Goal: Communication & Community: Participate in discussion

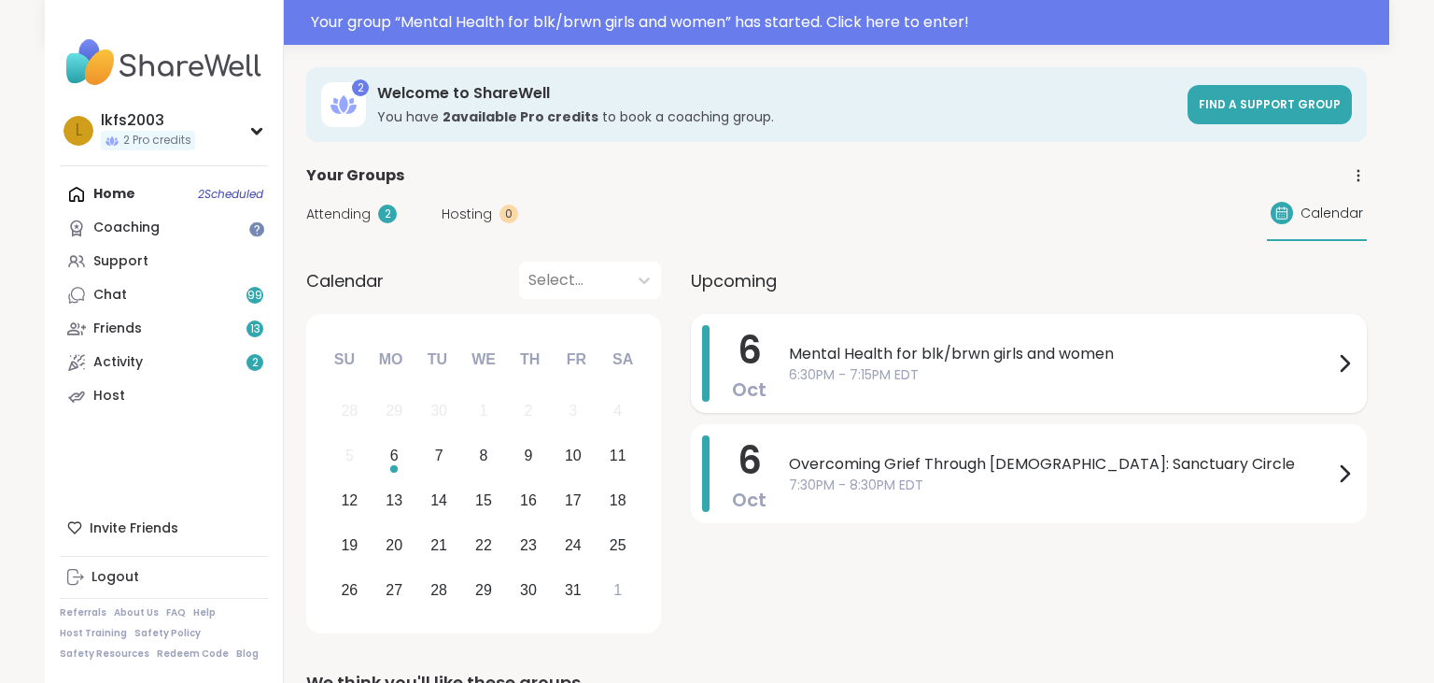
click at [967, 349] on span "Mental Health for blk/brwn girls and women" at bounding box center [1061, 354] width 544 height 22
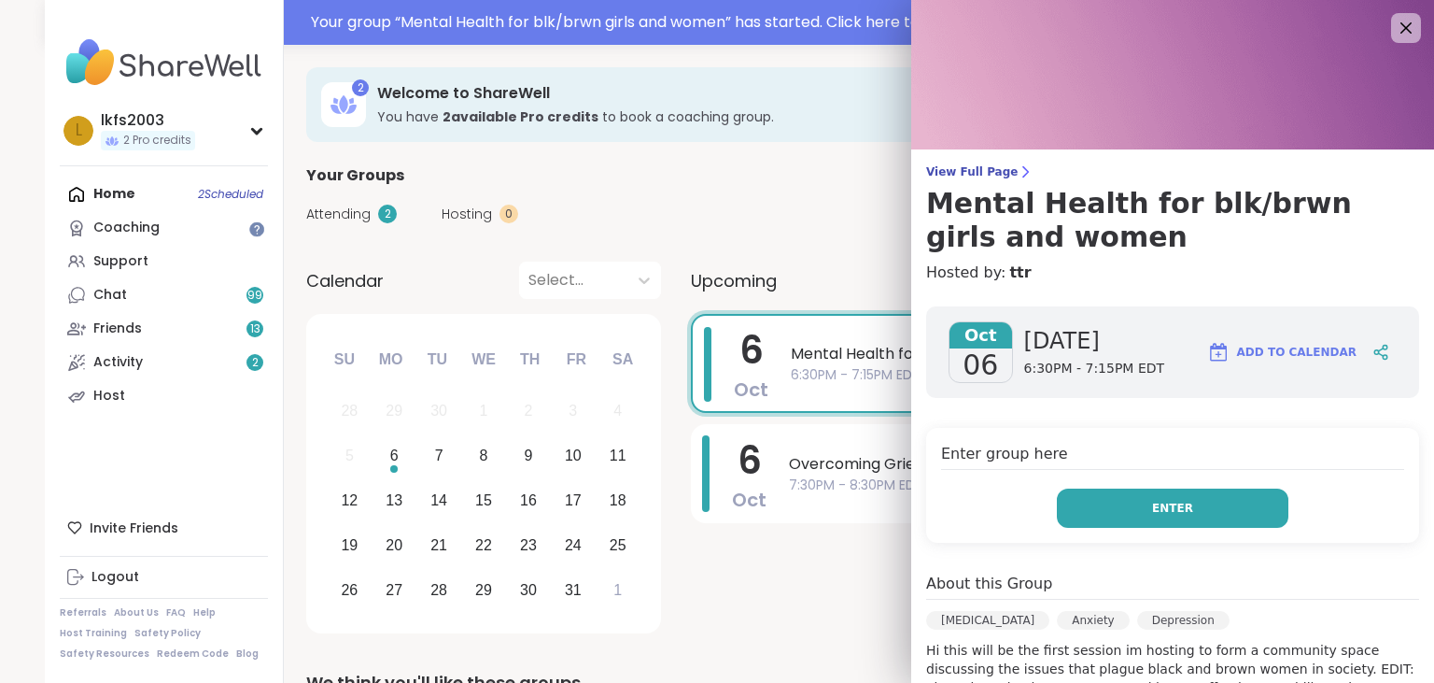
click at [1218, 503] on button "Enter" at bounding box center [1173, 507] width 232 height 39
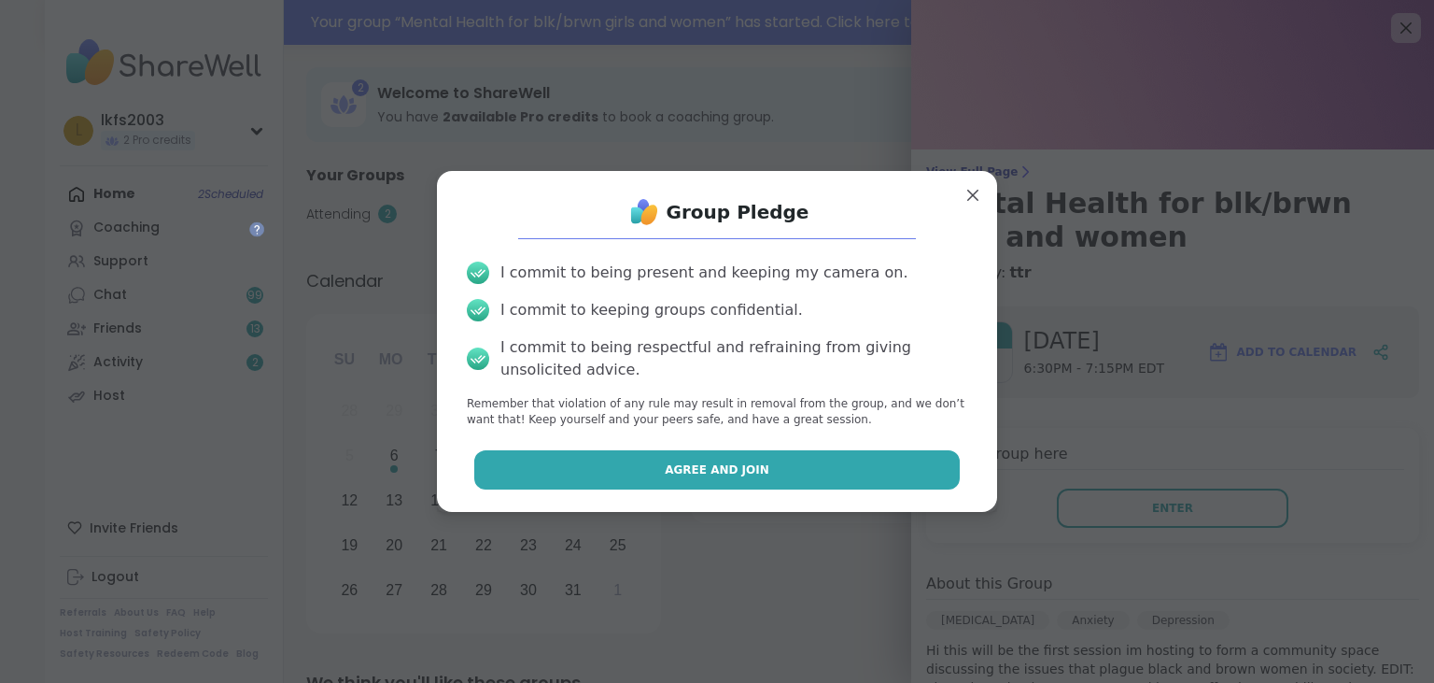
click at [832, 459] on button "Agree and Join" at bounding box center [717, 469] width 486 height 39
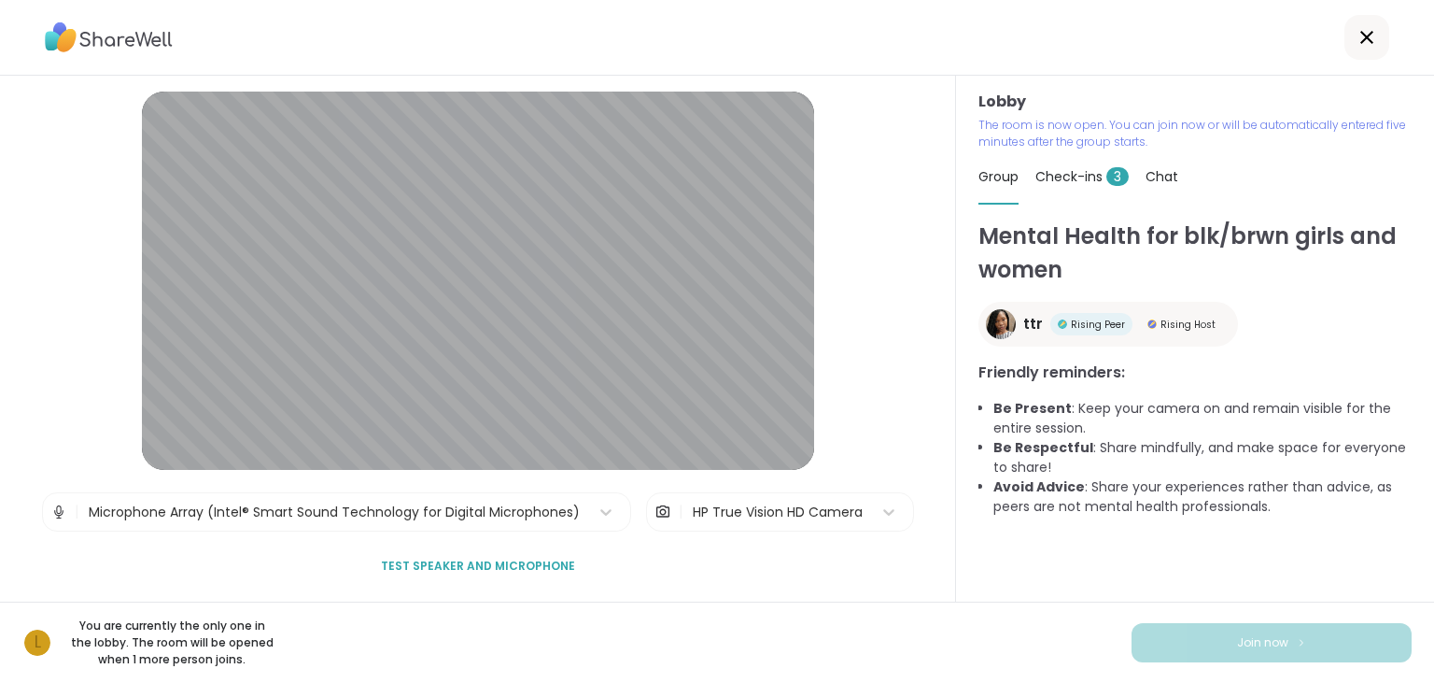
click at [1425, 605] on div "l You are currently the only one in the lobby. The room will be opened when 1 m…" at bounding box center [717, 641] width 1434 height 81
click at [1426, 611] on div "l You are currently the only one in the lobby. The room will be opened when 1 m…" at bounding box center [717, 641] width 1434 height 81
click at [1074, 176] on span "Check-ins 3" at bounding box center [1081, 176] width 93 height 19
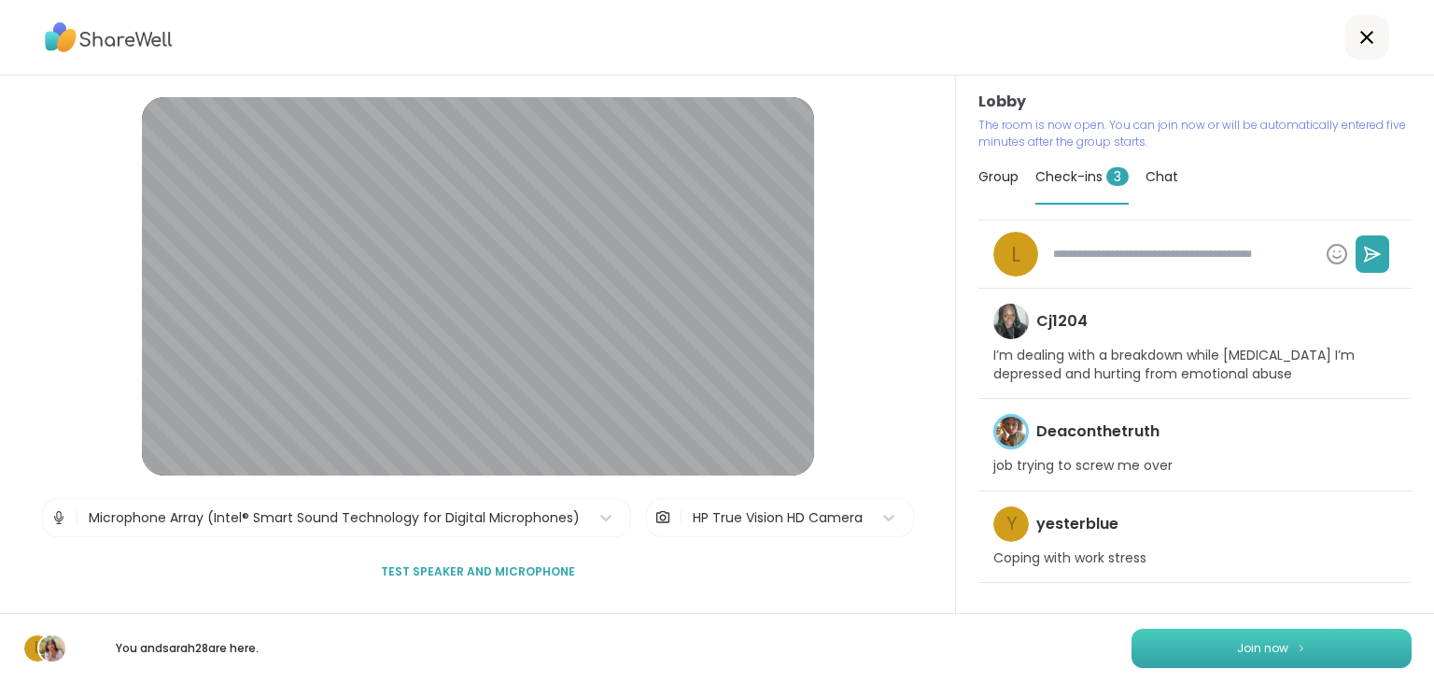
click at [1232, 648] on button "Join now" at bounding box center [1272, 647] width 280 height 39
type textarea "*"
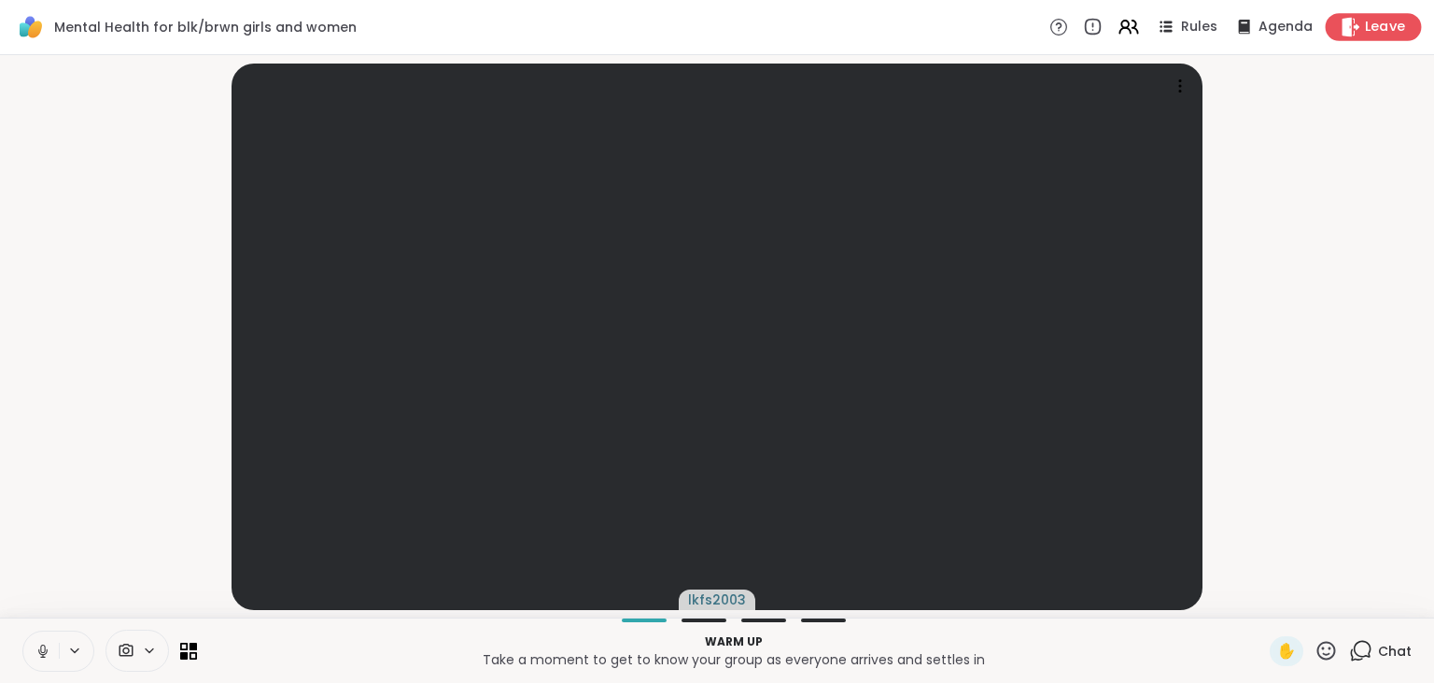
click at [1369, 24] on span "Leave" at bounding box center [1385, 28] width 41 height 20
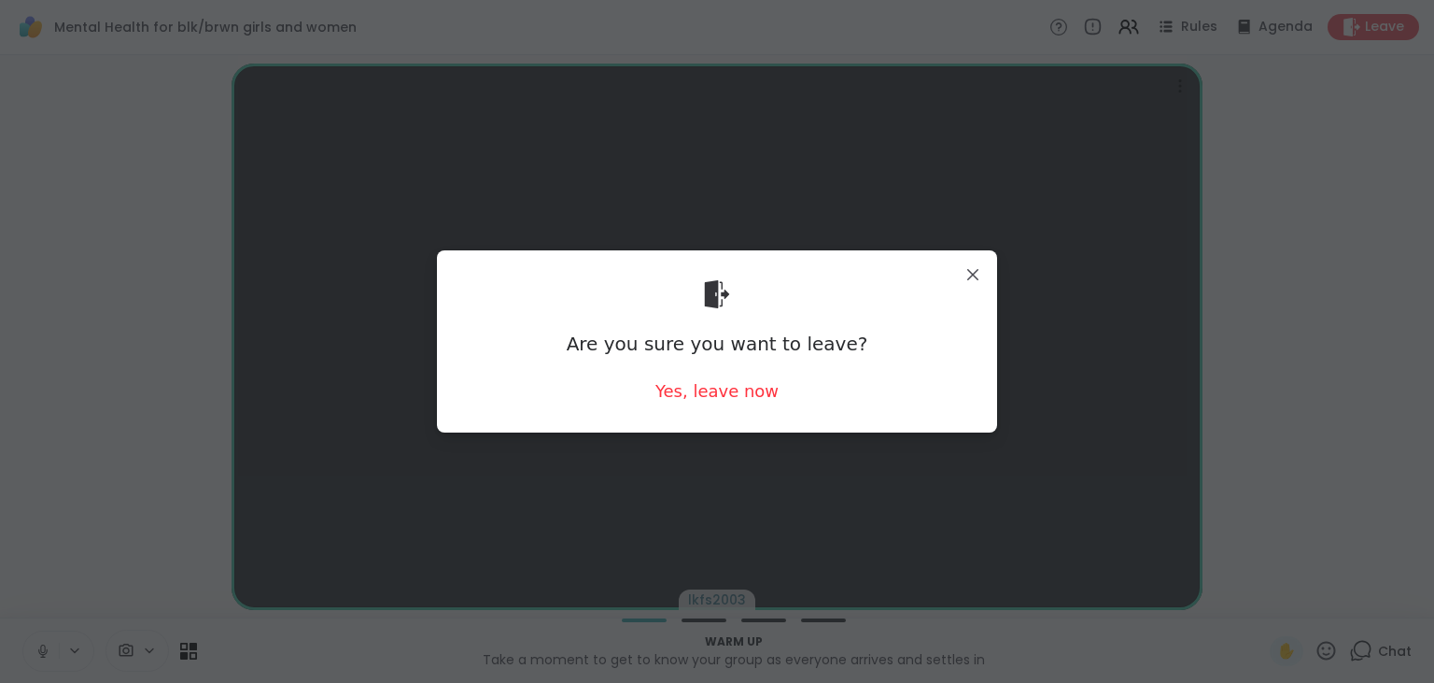
click at [826, 391] on div "Are you sure you want to leave? Yes, leave now" at bounding box center [717, 341] width 530 height 152
click at [756, 401] on div "Yes, leave now" at bounding box center [716, 390] width 123 height 23
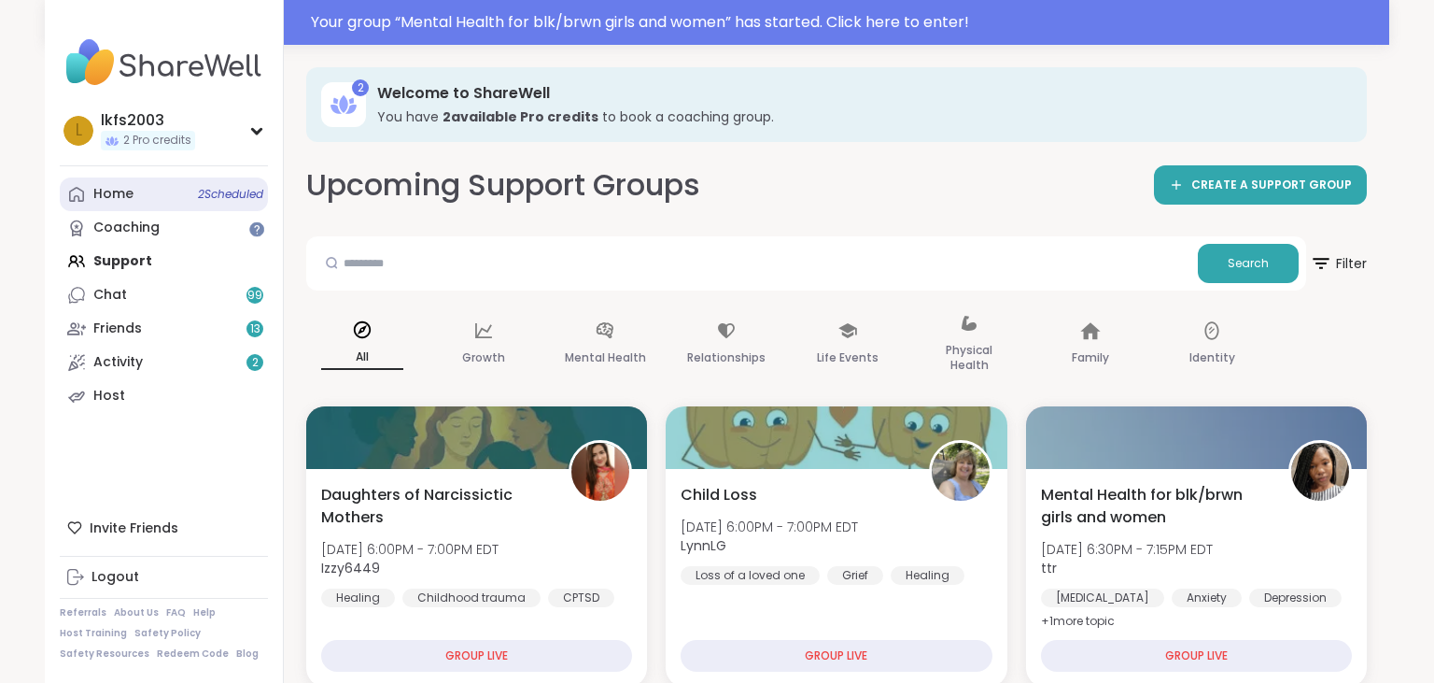
click at [239, 200] on span "2 Scheduled" at bounding box center [230, 194] width 65 height 15
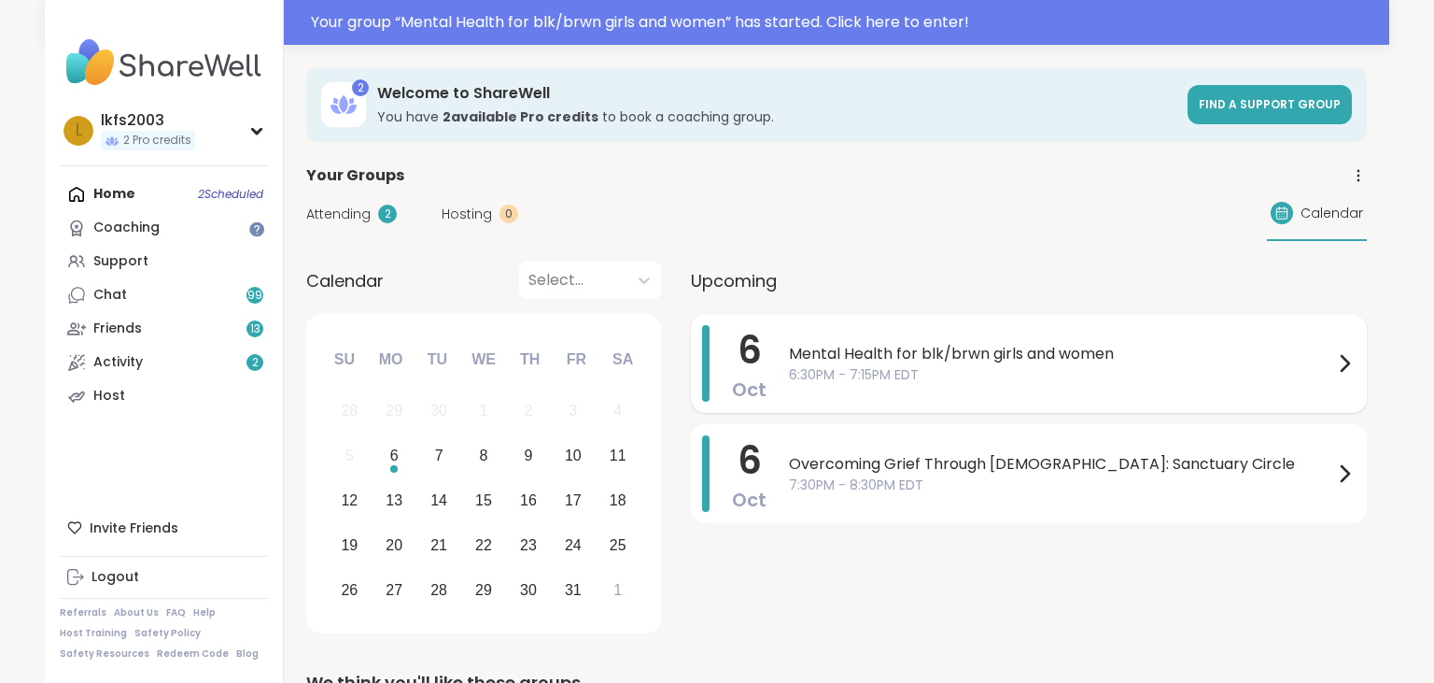
click at [818, 375] on span "6:30PM - 7:15PM EDT" at bounding box center [1061, 375] width 544 height 20
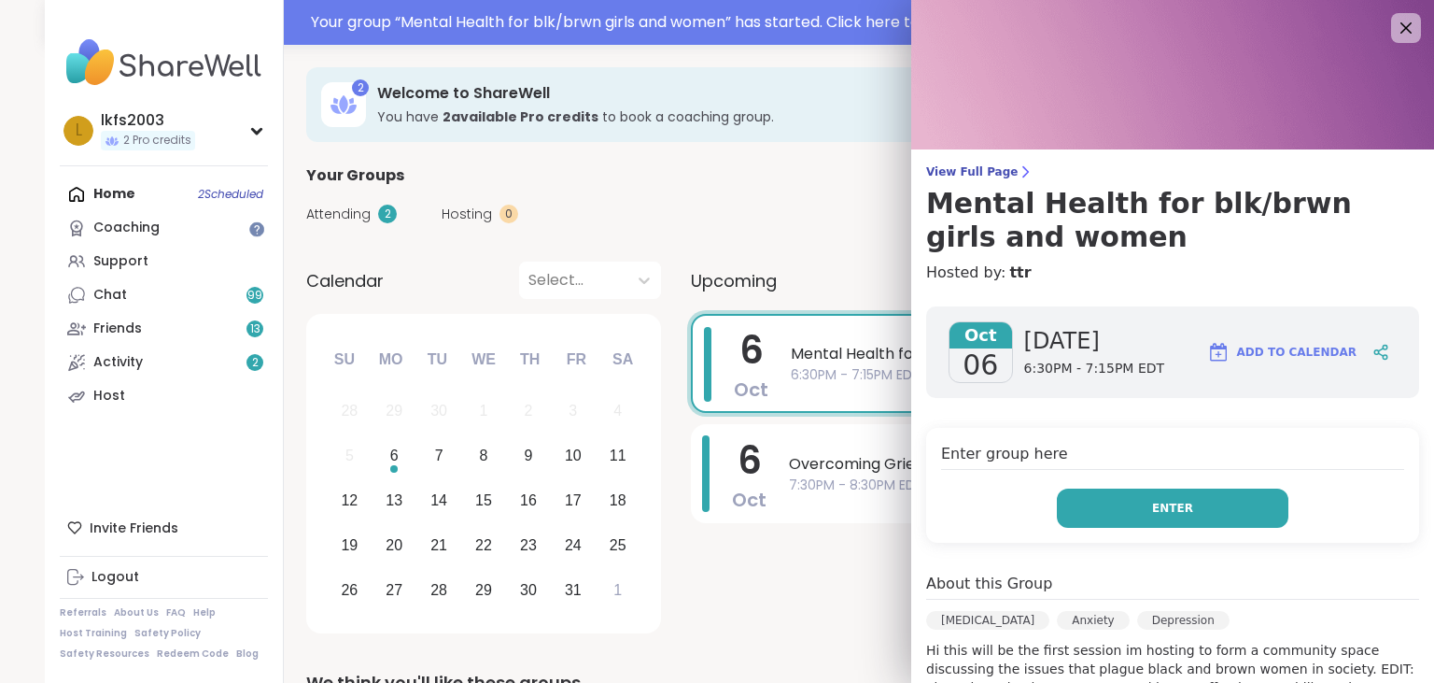
click at [1089, 510] on button "Enter" at bounding box center [1173, 507] width 232 height 39
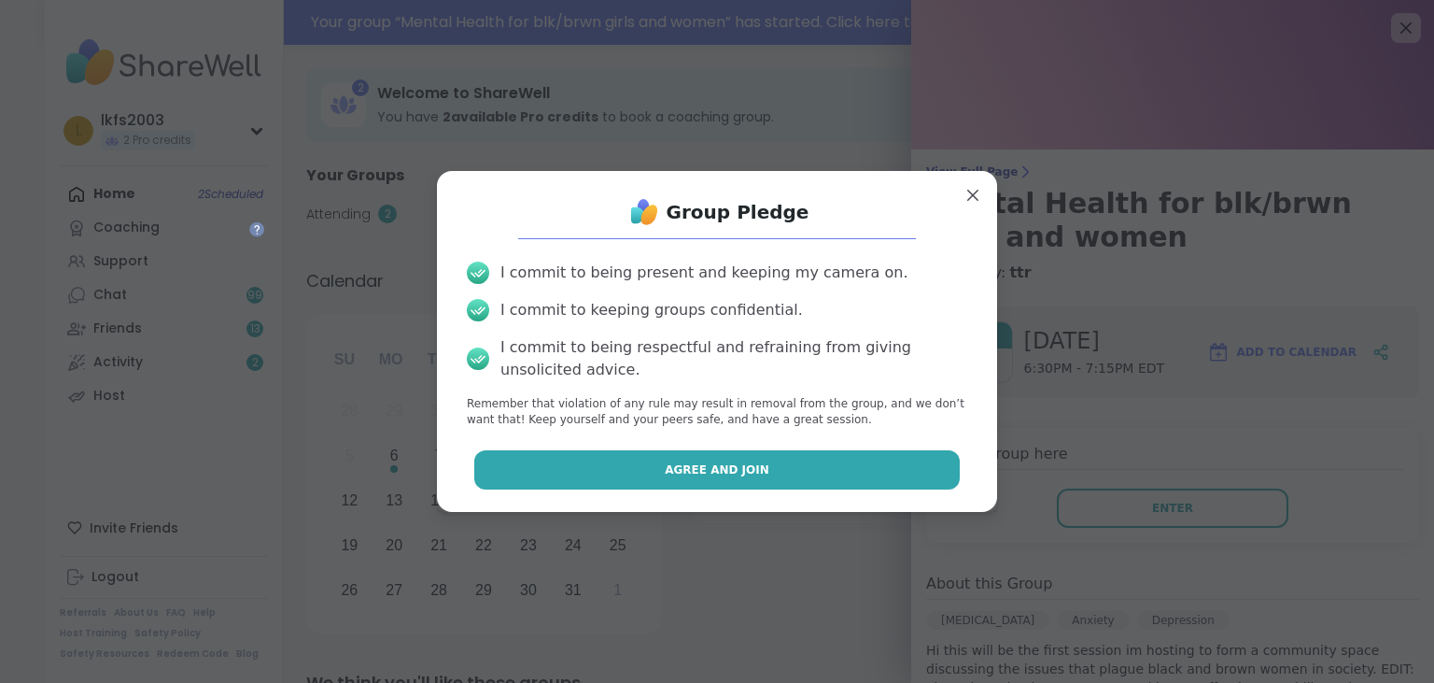
click at [892, 467] on button "Agree and Join" at bounding box center [717, 469] width 486 height 39
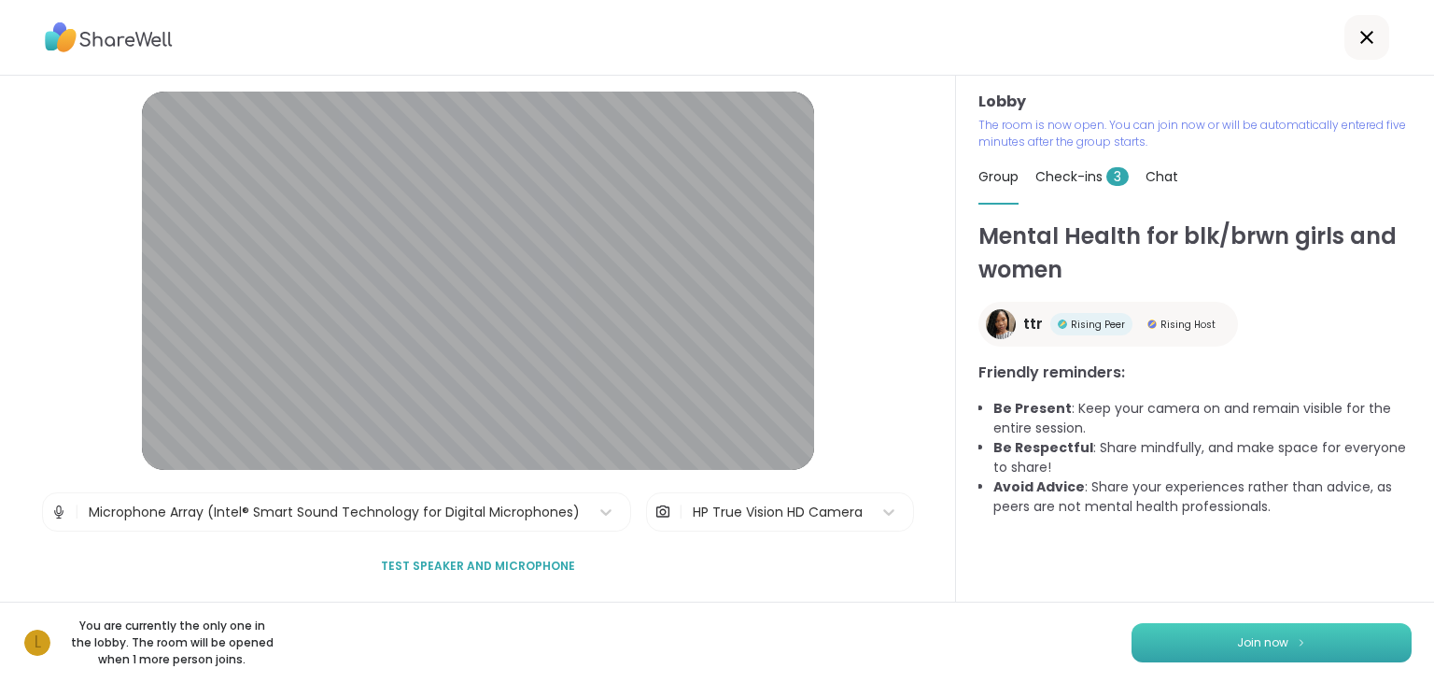
click at [1227, 648] on button "Join now" at bounding box center [1272, 642] width 280 height 39
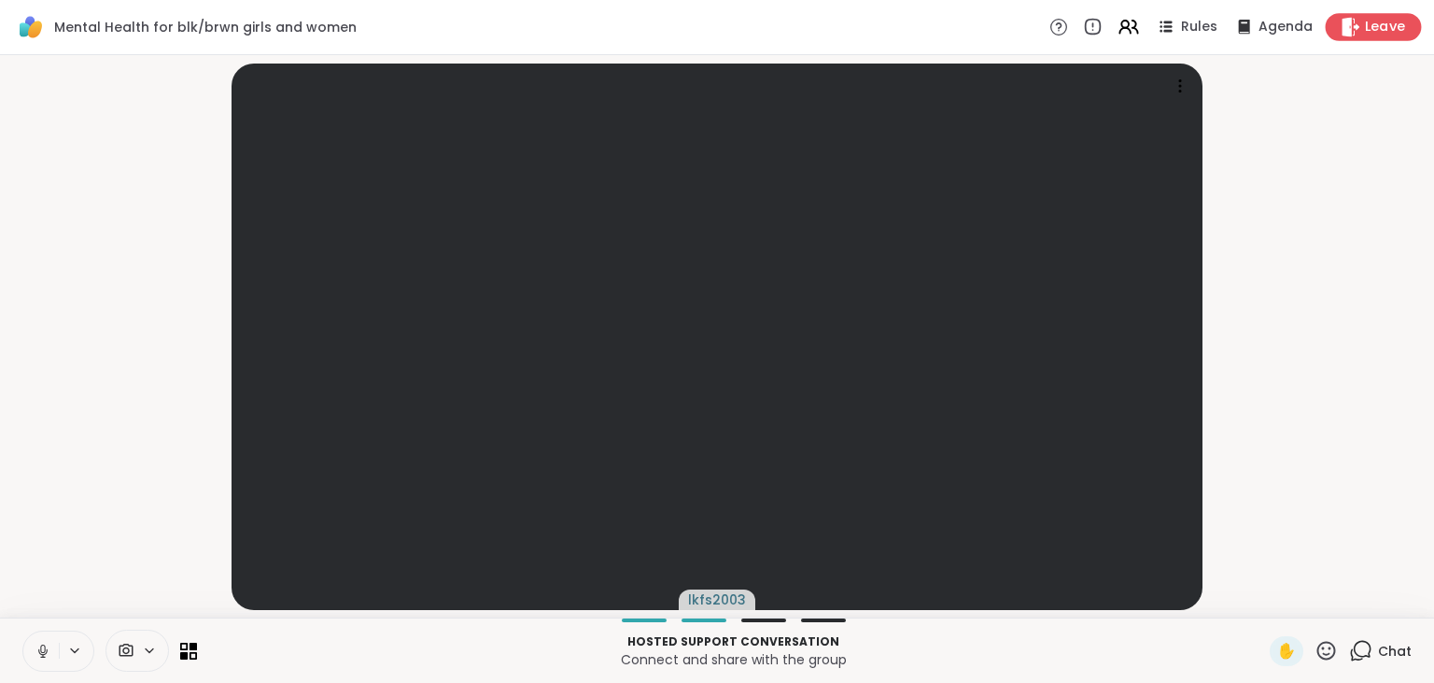
click at [1376, 32] on span "Leave" at bounding box center [1385, 28] width 41 height 20
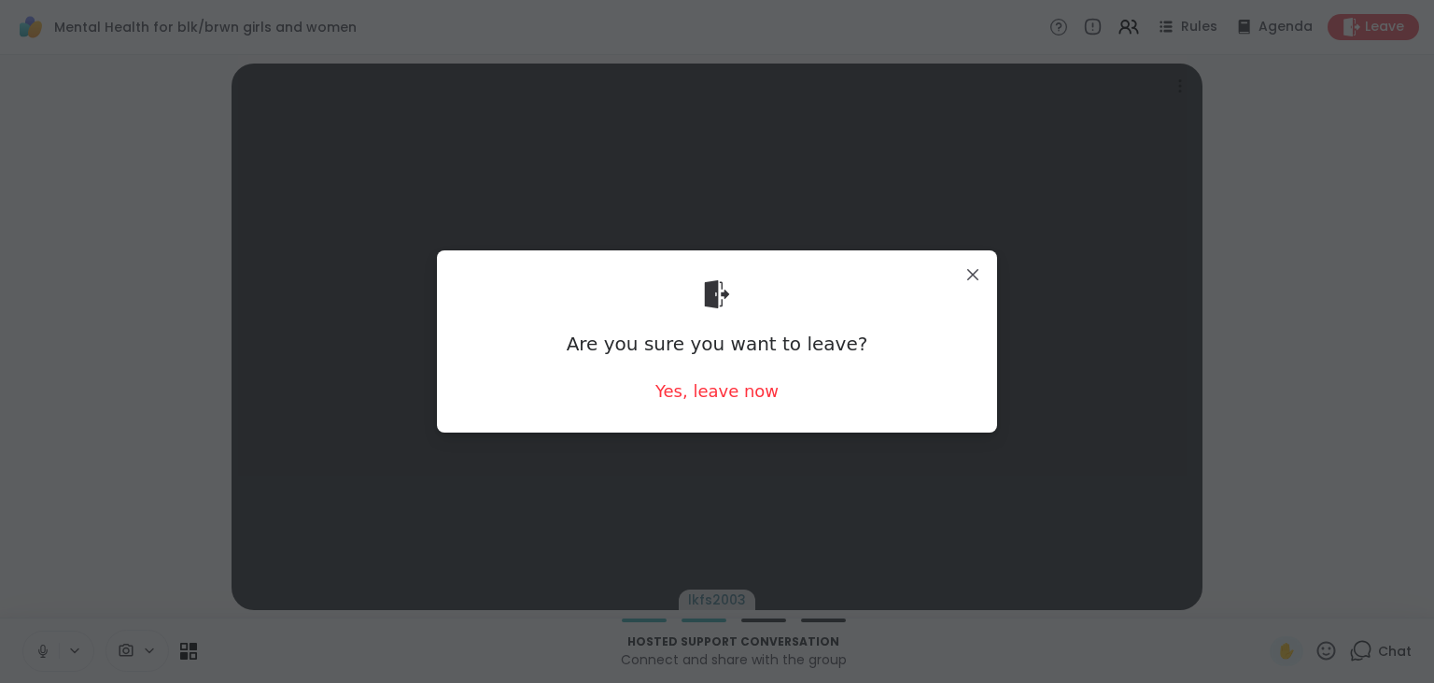
click at [725, 405] on div "Are you sure you want to leave? Yes, leave now" at bounding box center [717, 341] width 530 height 152
click at [732, 391] on div "Yes, leave now" at bounding box center [716, 390] width 123 height 23
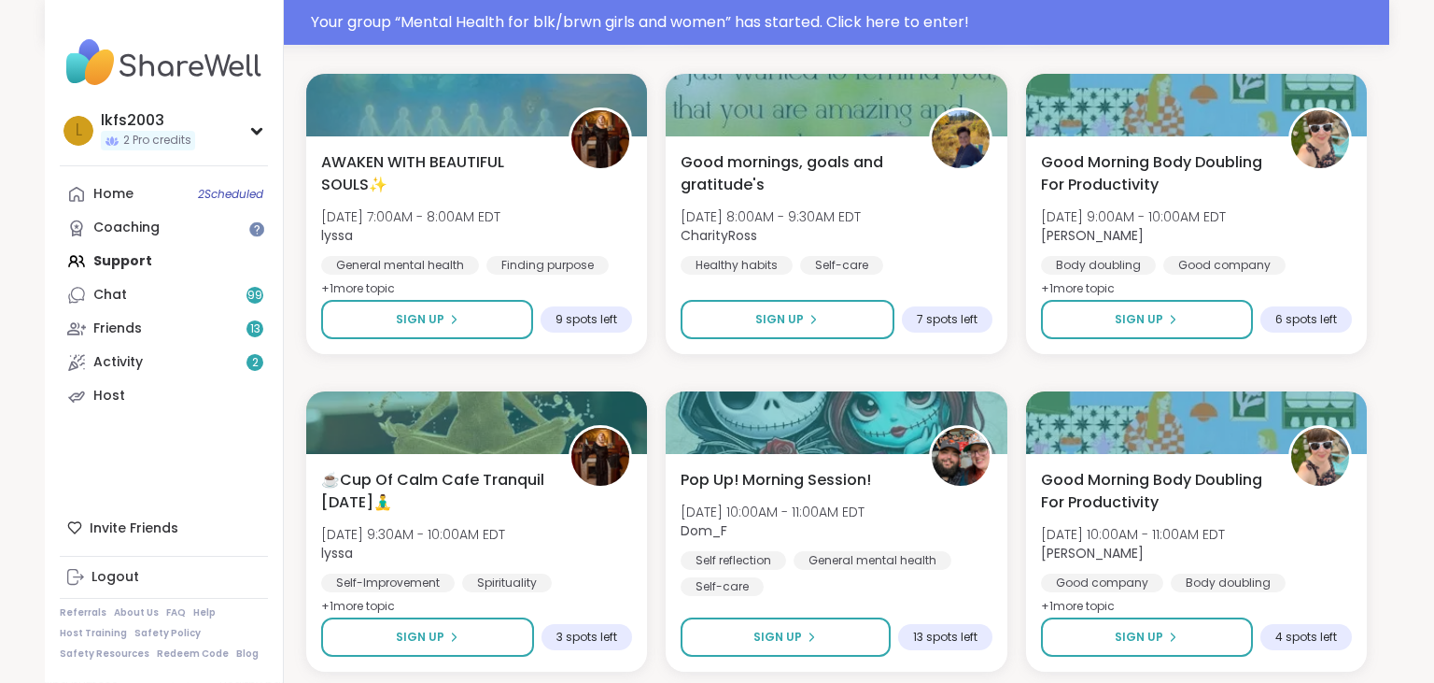
scroll to position [3571, 0]
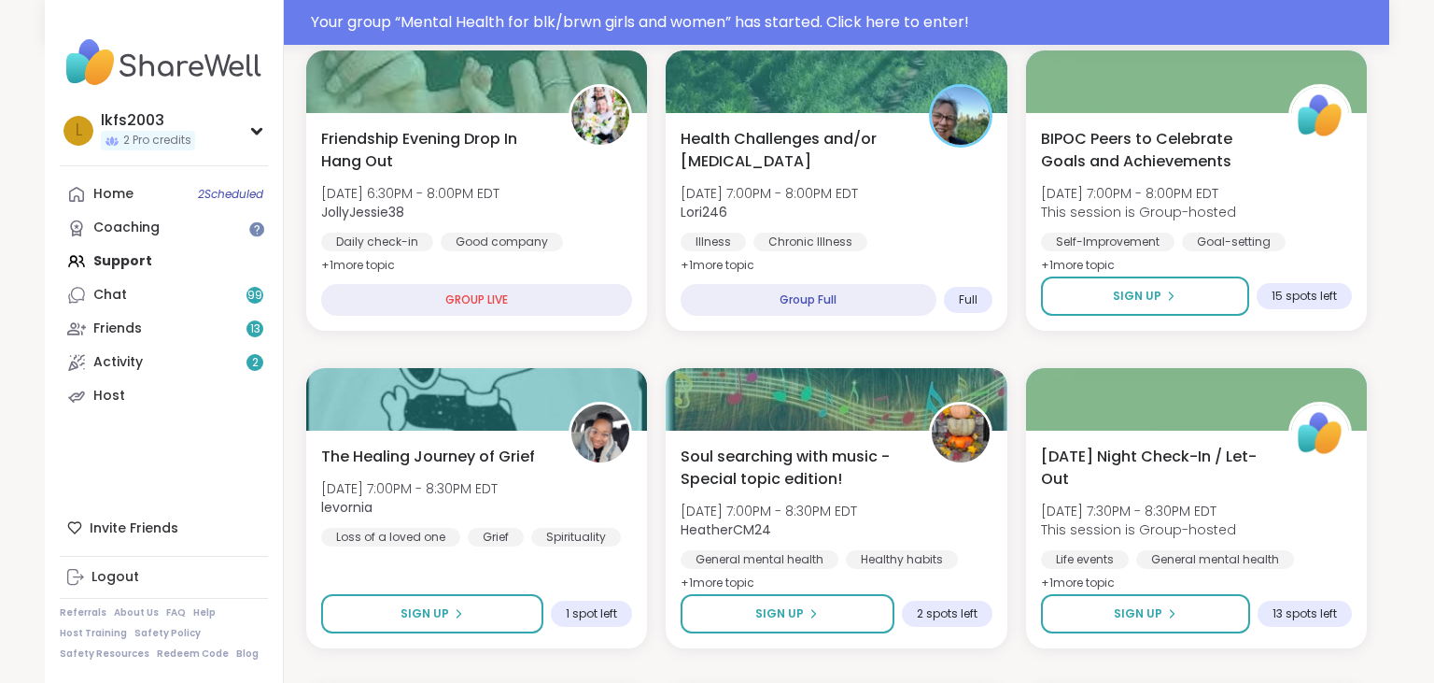
scroll to position [690, 0]
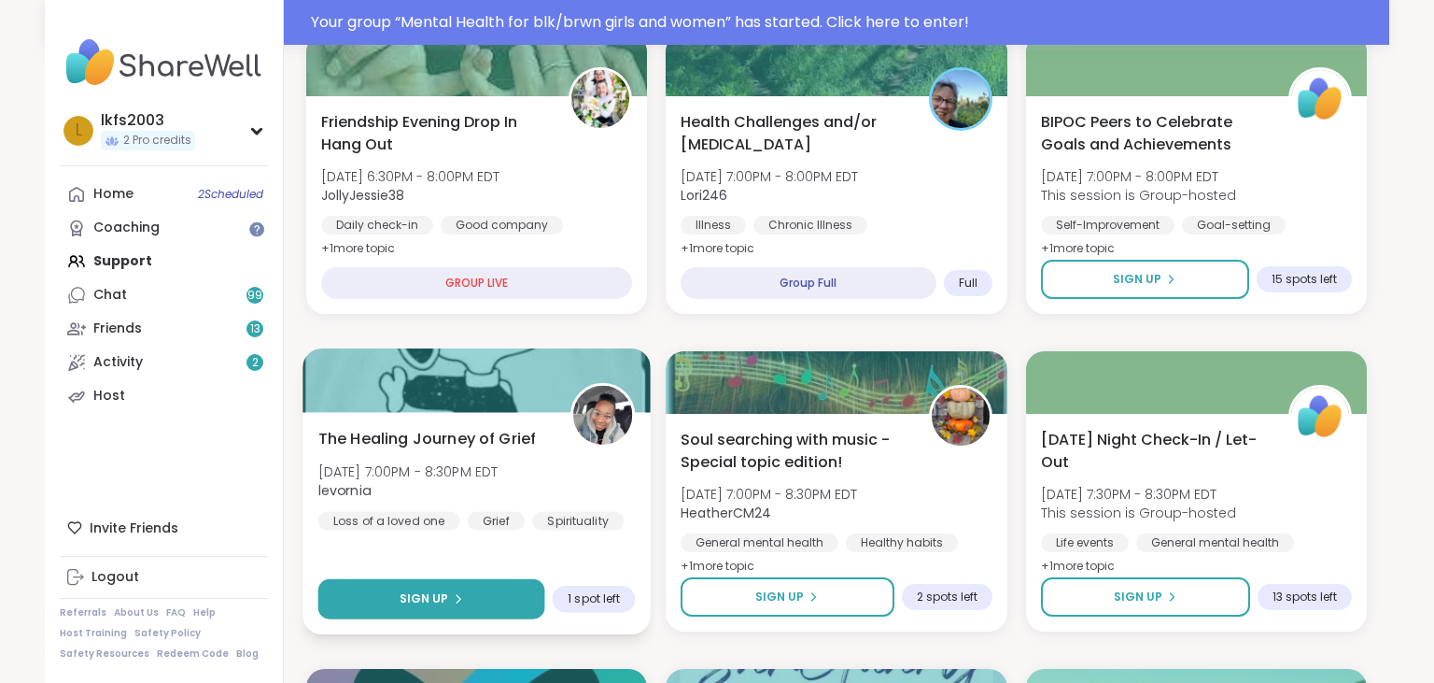
click at [520, 594] on button "Sign Up" at bounding box center [431, 599] width 227 height 40
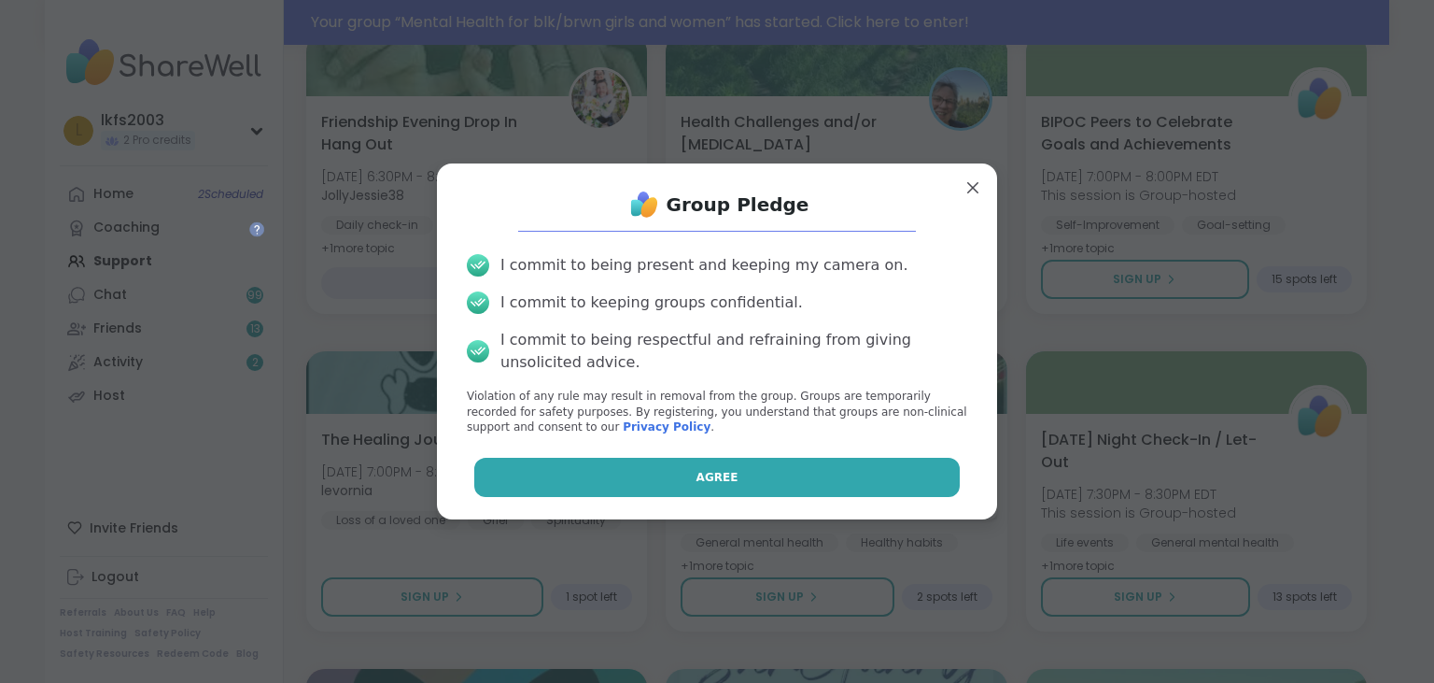
click at [627, 479] on button "Agree" at bounding box center [717, 477] width 486 height 39
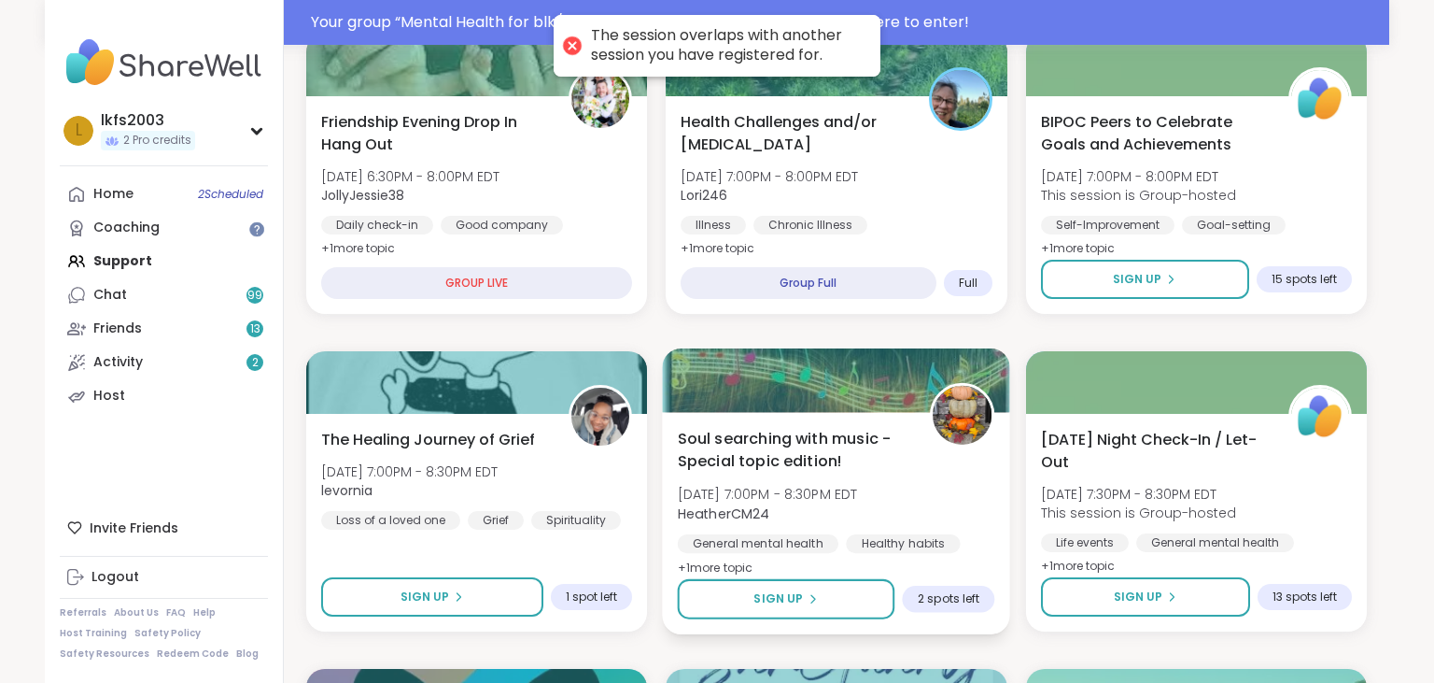
drag, startPoint x: 717, startPoint y: 372, endPoint x: 715, endPoint y: 354, distance: 17.8
click at [715, 354] on div at bounding box center [837, 379] width 348 height 63
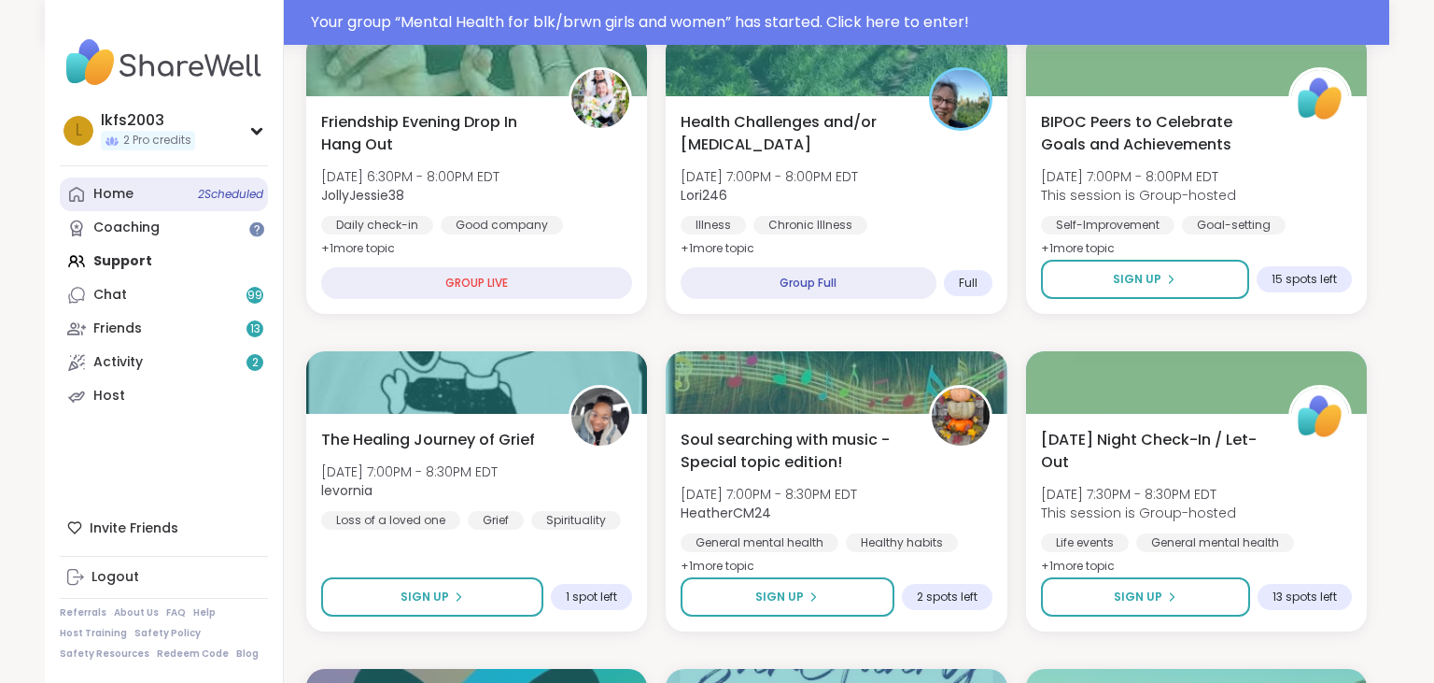
click at [228, 204] on link "Home 2 Scheduled" at bounding box center [164, 194] width 208 height 34
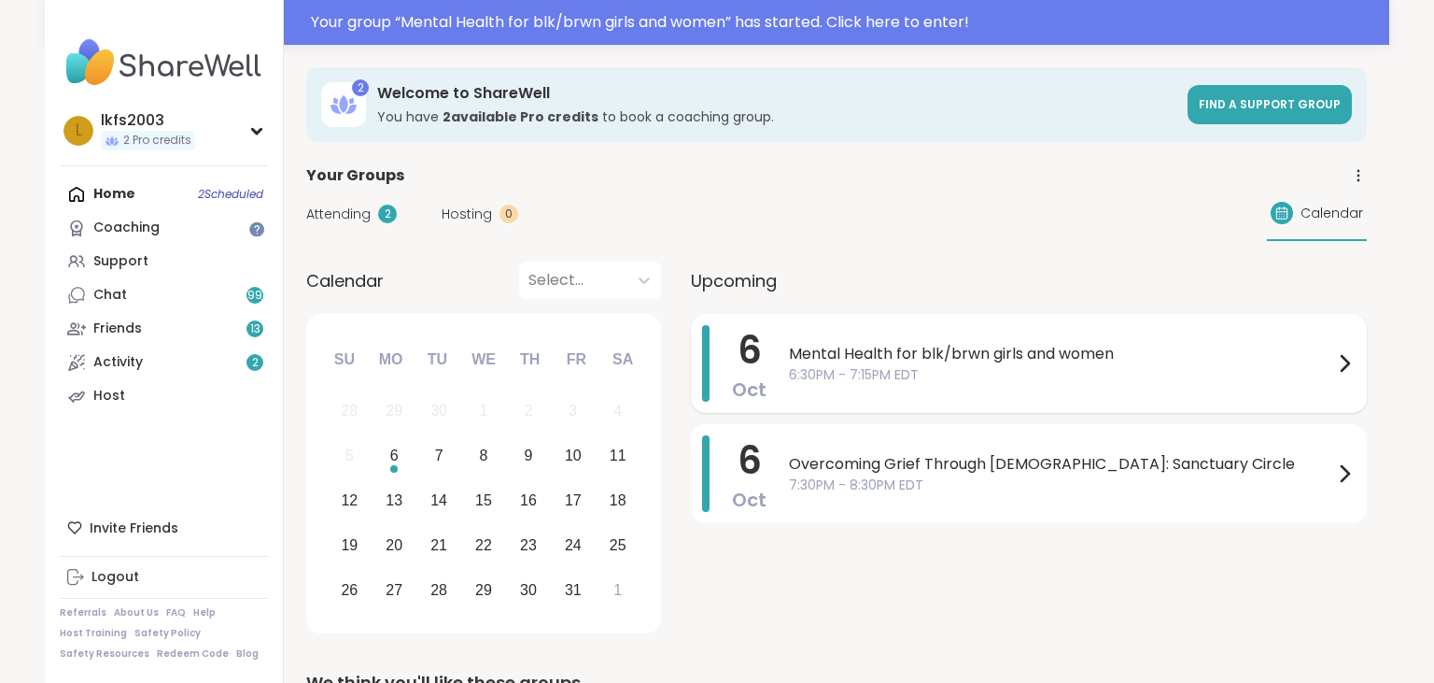
click at [843, 370] on span "6:30PM - 7:15PM EDT" at bounding box center [1061, 375] width 544 height 20
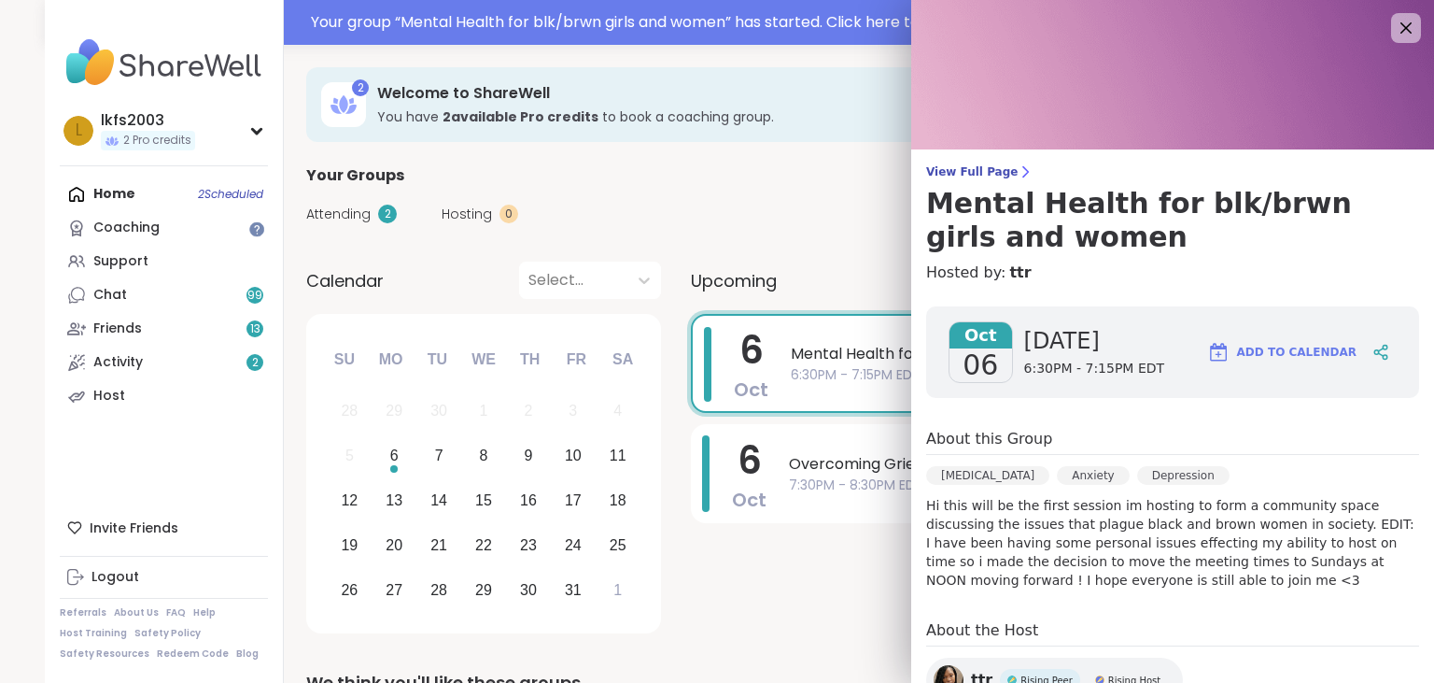
scroll to position [127, 0]
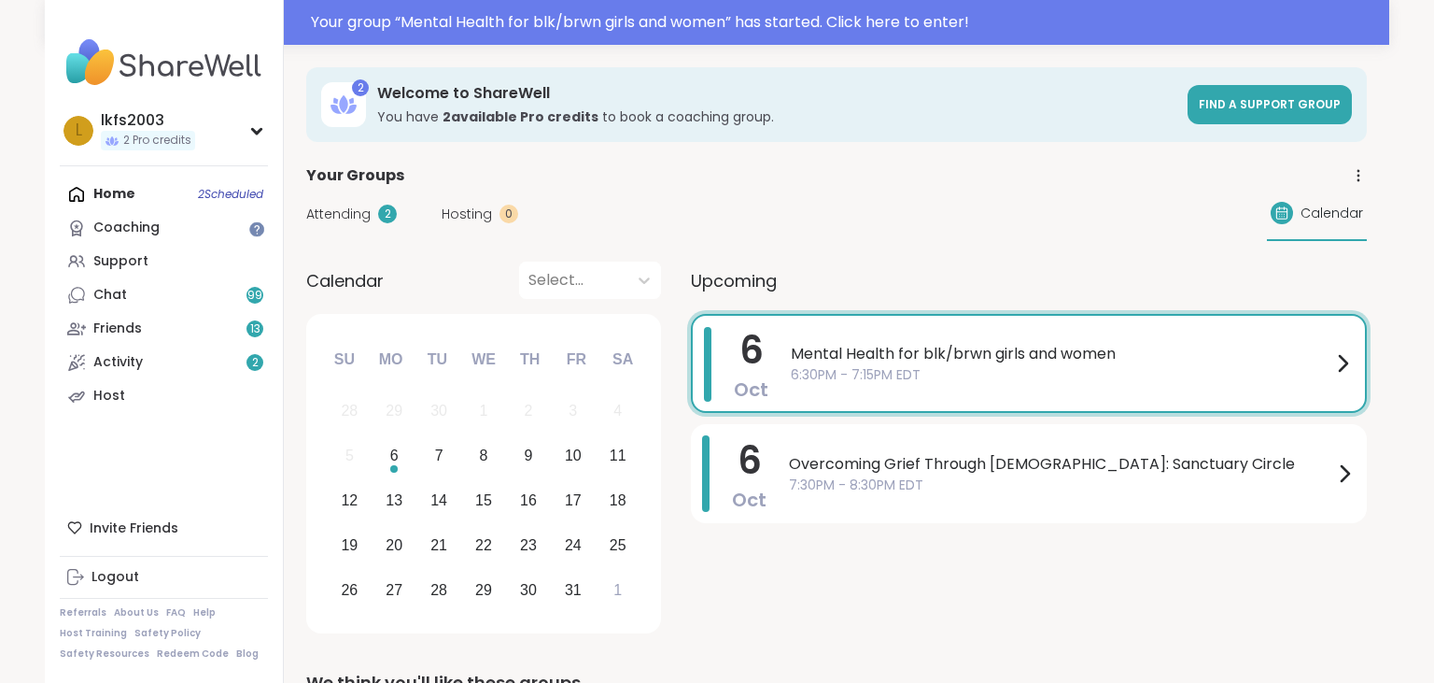
click at [732, 631] on div "6 Oct Mental Health for blk/brwn girls and women 6:30PM - 7:15PM EDT 6 Oct Over…" at bounding box center [1029, 477] width 676 height 326
click at [876, 388] on div "Mental Health for blk/brwn girls and women 6:30PM - 7:15PM EDT" at bounding box center [1072, 363] width 563 height 73
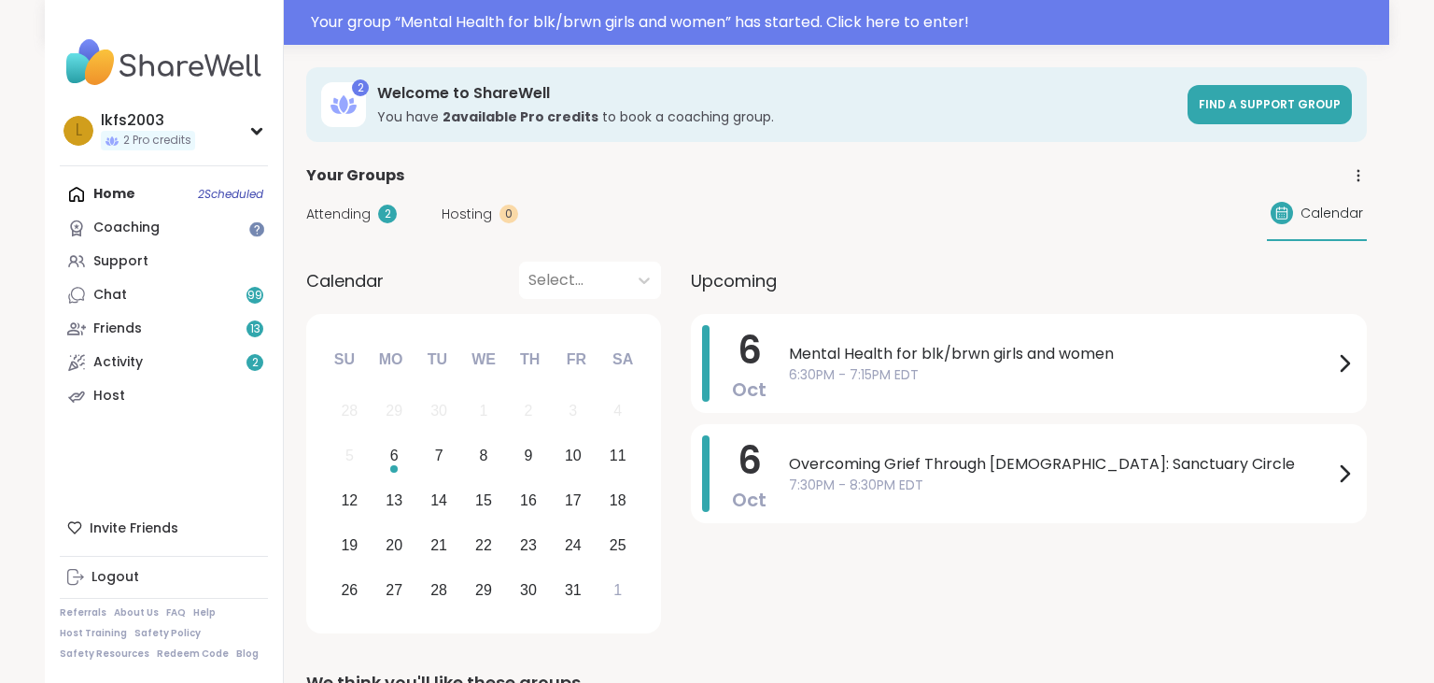
click at [873, 189] on div "Attending 2 Hosting 0 Calendar" at bounding box center [836, 214] width 1061 height 54
click at [1111, 128] on div "2 Welcome to ShareWell You have 2 available Pro credit s to book a coaching gro…" at bounding box center [836, 104] width 1061 height 75
click at [144, 196] on div "Home 2 Scheduled Coaching Support Chat 99 Friends 13 Activity 2 Host" at bounding box center [164, 294] width 208 height 235
click at [122, 185] on div "Home 2 Scheduled Coaching Support Chat 99 Friends 13 Activity 2 Host" at bounding box center [164, 294] width 208 height 235
click at [123, 186] on div "Home 2 Scheduled Coaching Support Chat 99 Friends 13 Activity 2 Host" at bounding box center [164, 294] width 208 height 235
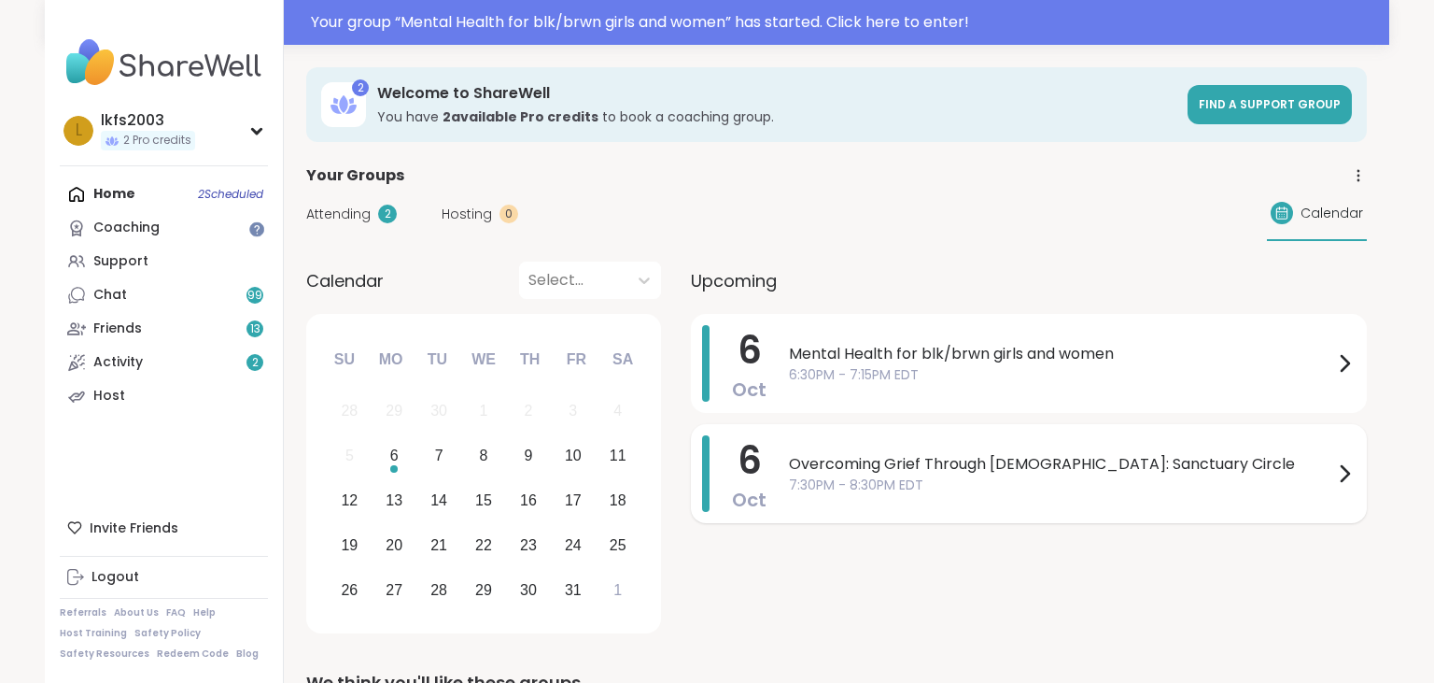
click at [905, 474] on span "Overcoming Grief Through [DEMOGRAPHIC_DATA]: Sanctuary Circle" at bounding box center [1061, 464] width 544 height 22
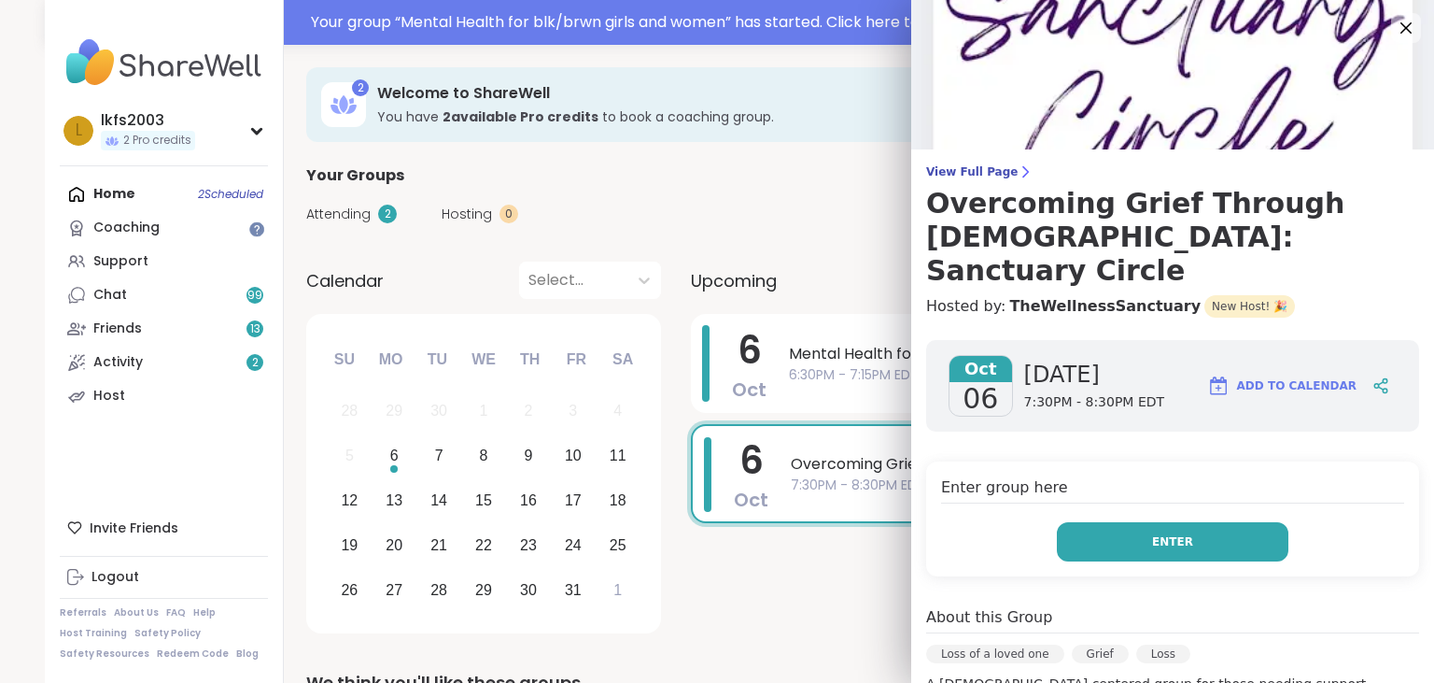
click at [1169, 522] on button "Enter" at bounding box center [1173, 541] width 232 height 39
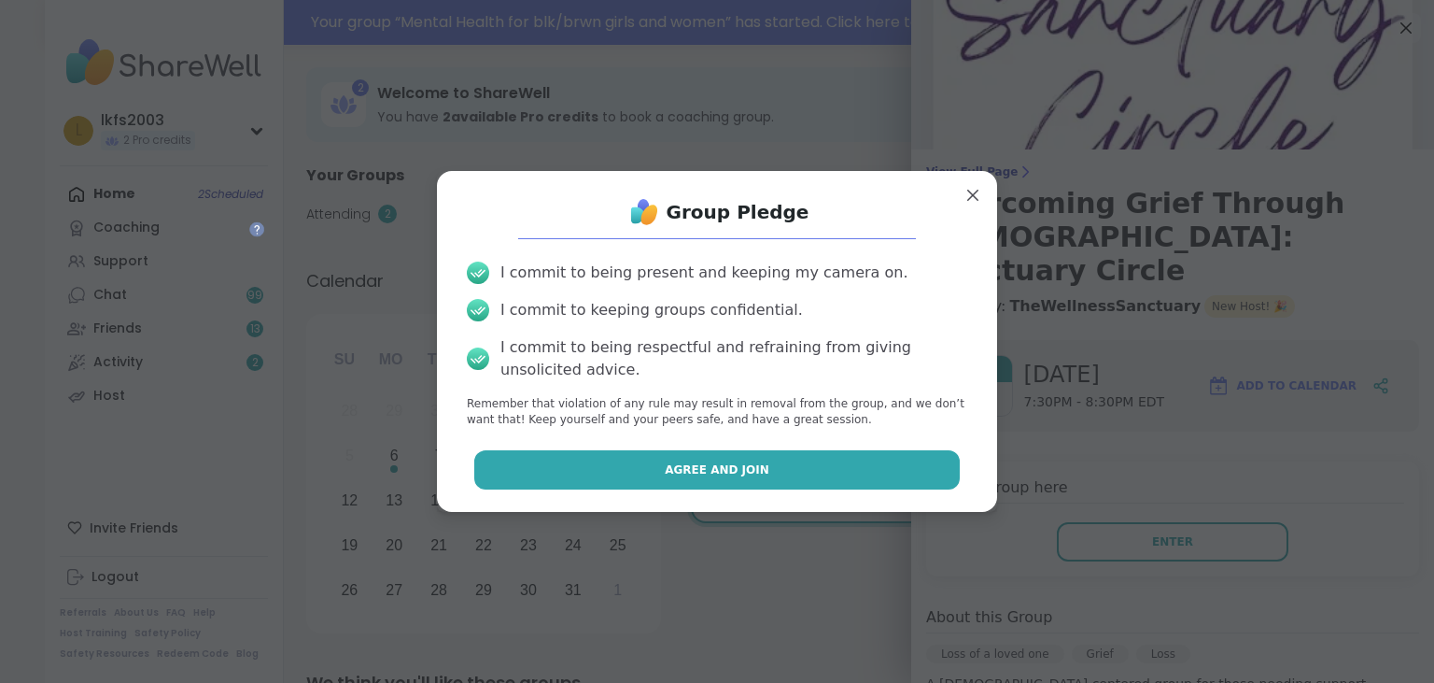
click at [816, 484] on button "Agree and Join" at bounding box center [717, 469] width 486 height 39
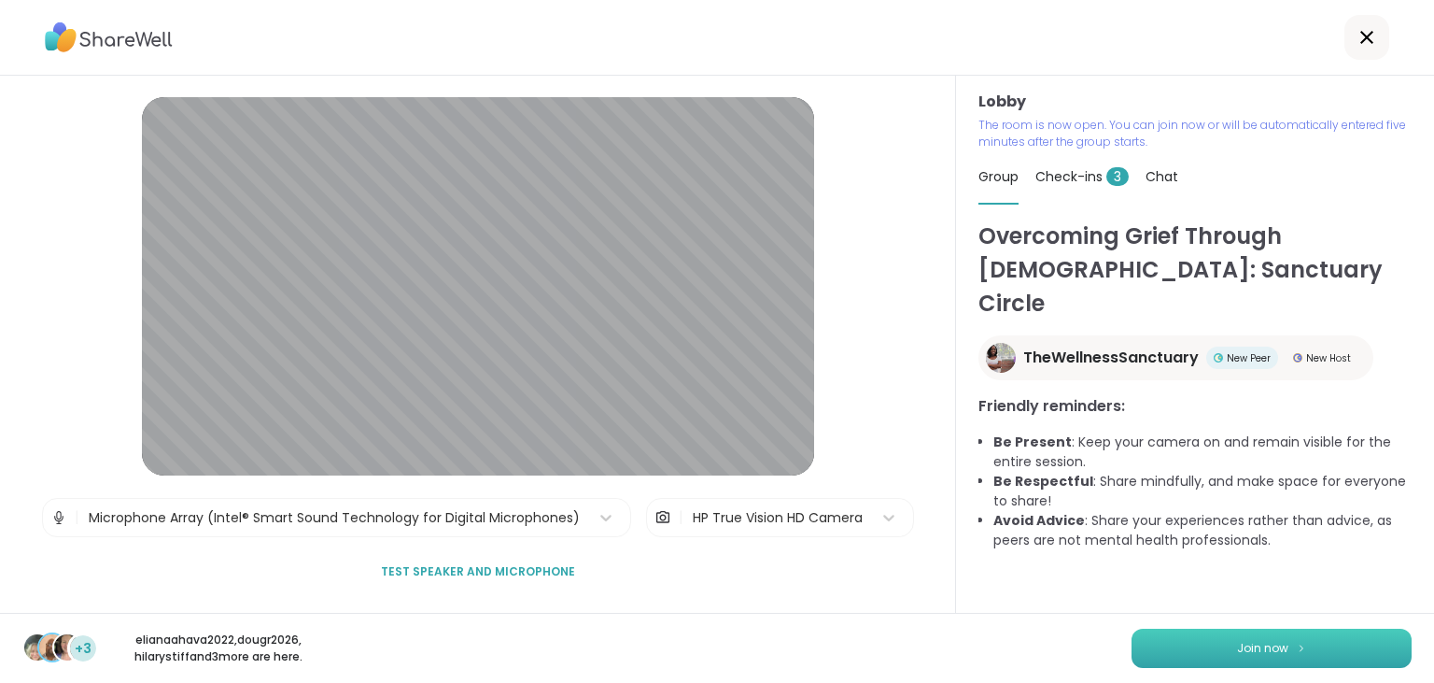
click at [1264, 642] on span "Join now" at bounding box center [1262, 648] width 51 height 17
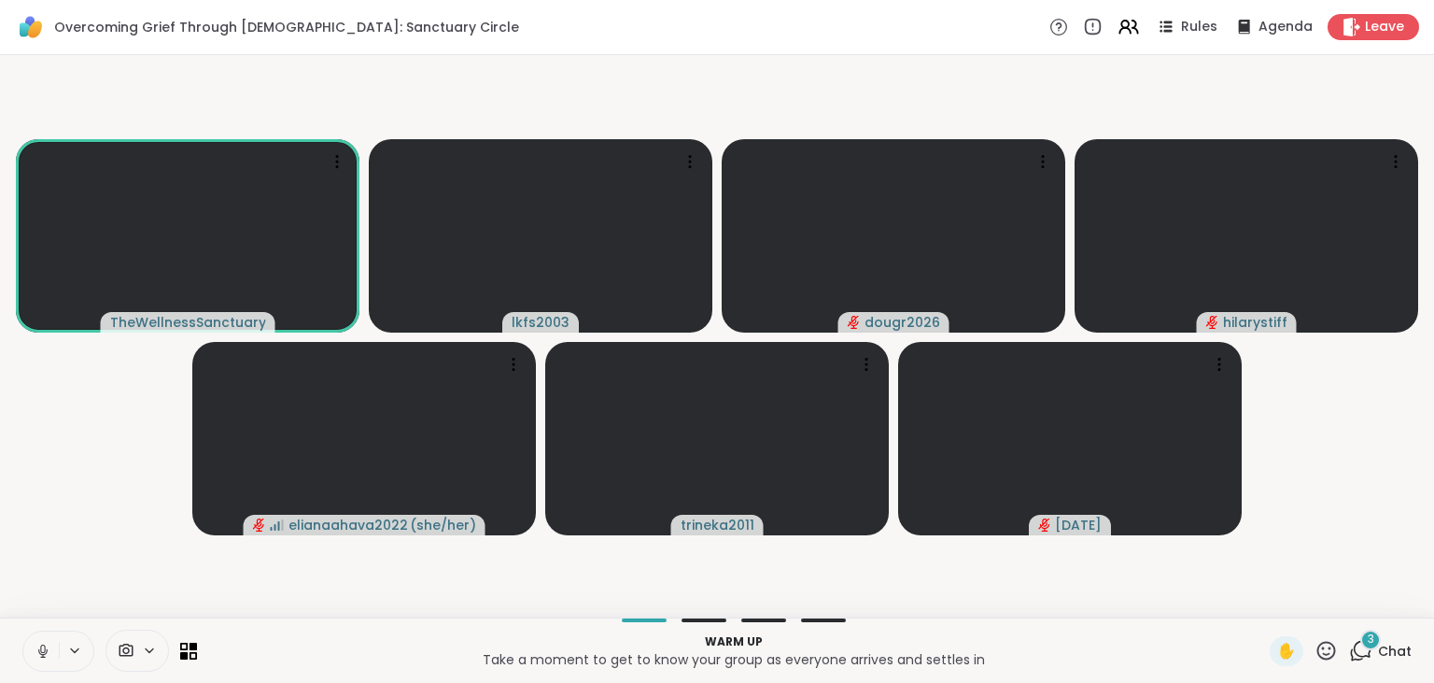
click at [35, 659] on icon at bounding box center [43, 650] width 17 height 17
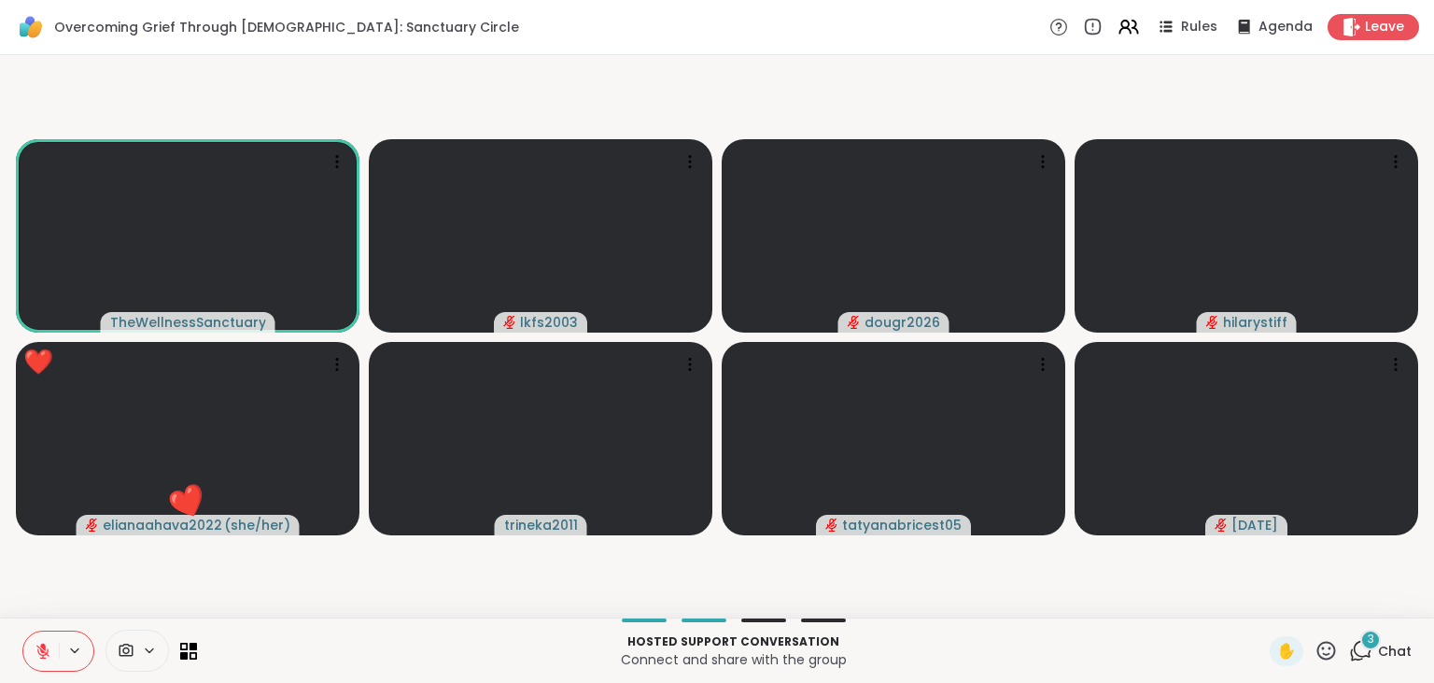
click at [1332, 650] on icon at bounding box center [1326, 650] width 23 height 23
click at [1269, 600] on span "❤️" at bounding box center [1271, 601] width 19 height 22
click at [1325, 650] on icon at bounding box center [1326, 650] width 19 height 19
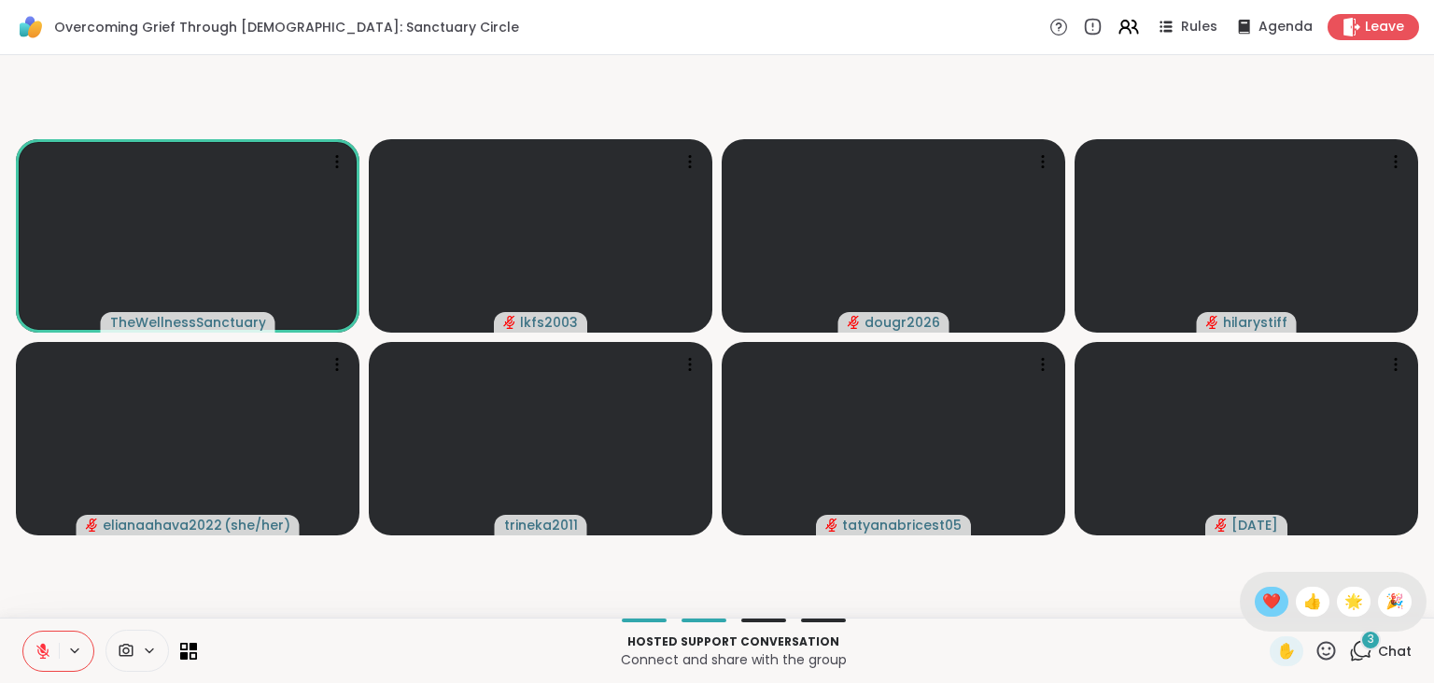
click at [1266, 599] on span "❤️" at bounding box center [1271, 601] width 19 height 22
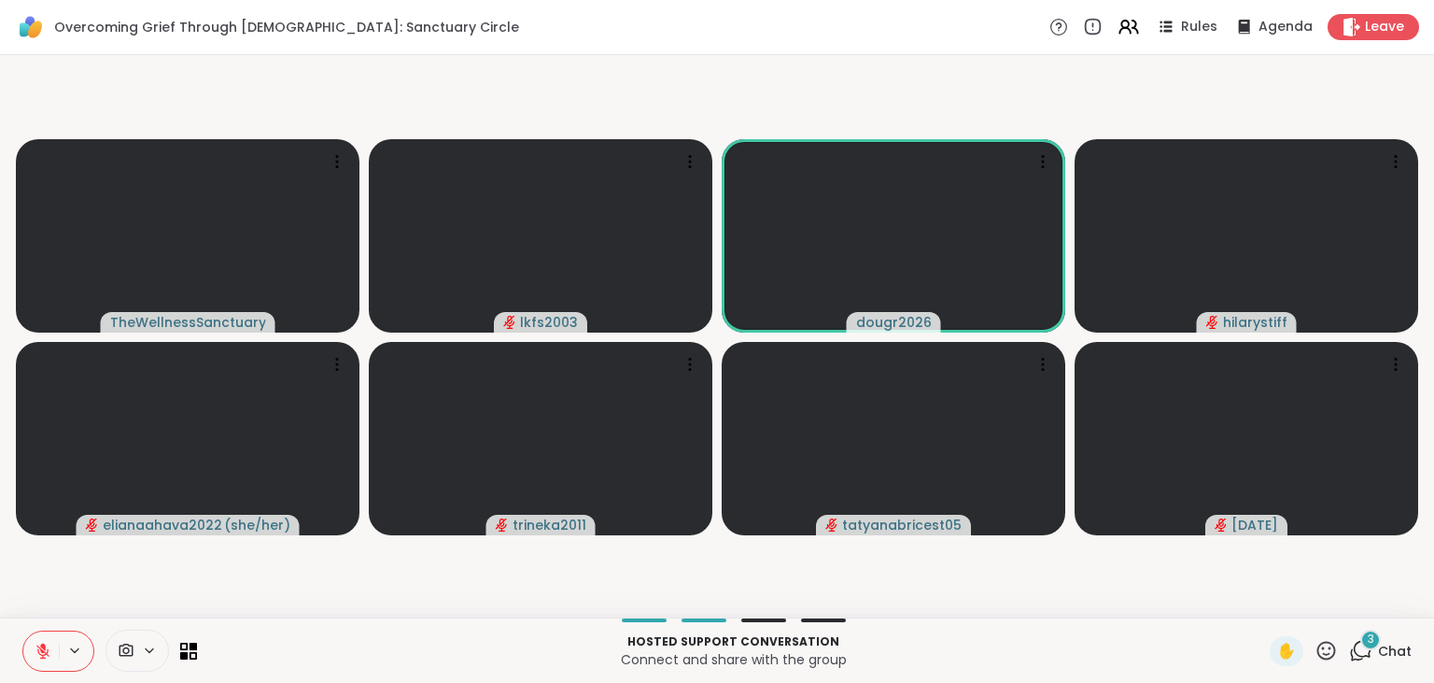
click at [1329, 648] on icon at bounding box center [1326, 650] width 23 height 23
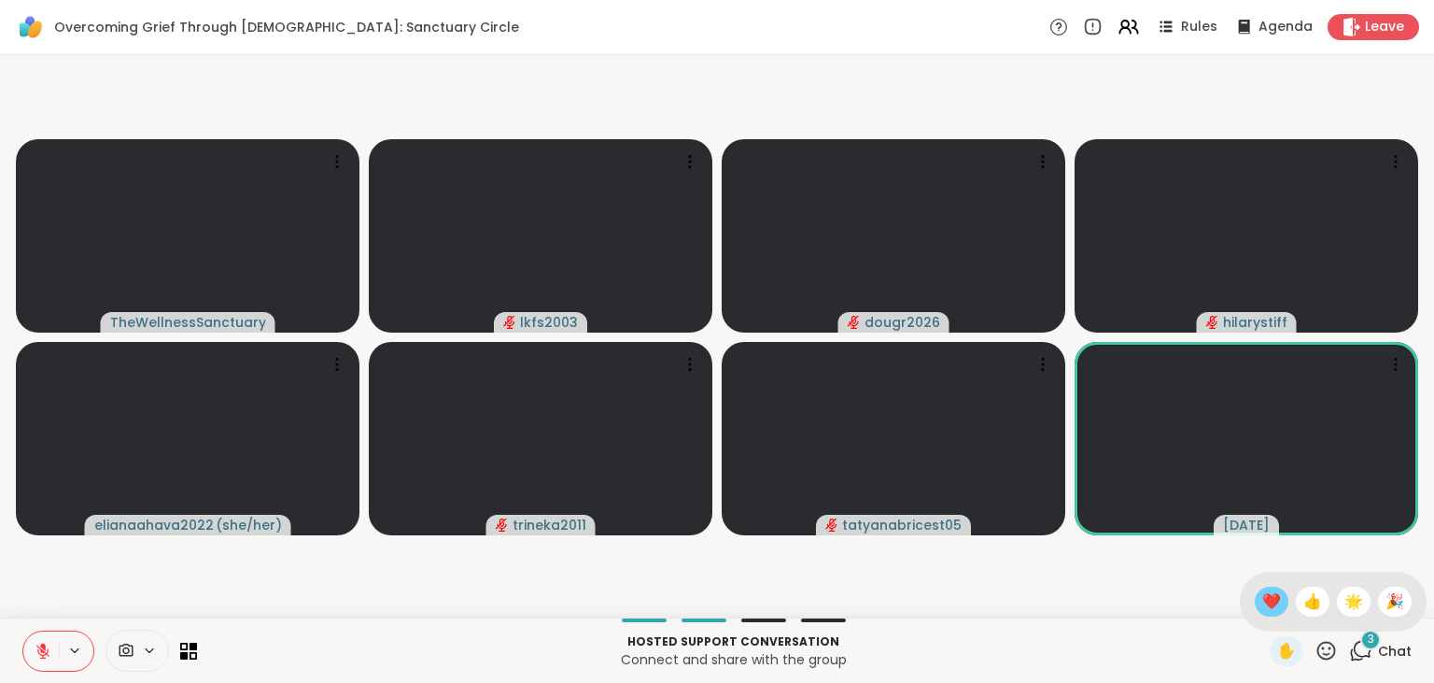
click at [1262, 596] on span "❤️" at bounding box center [1271, 601] width 19 height 22
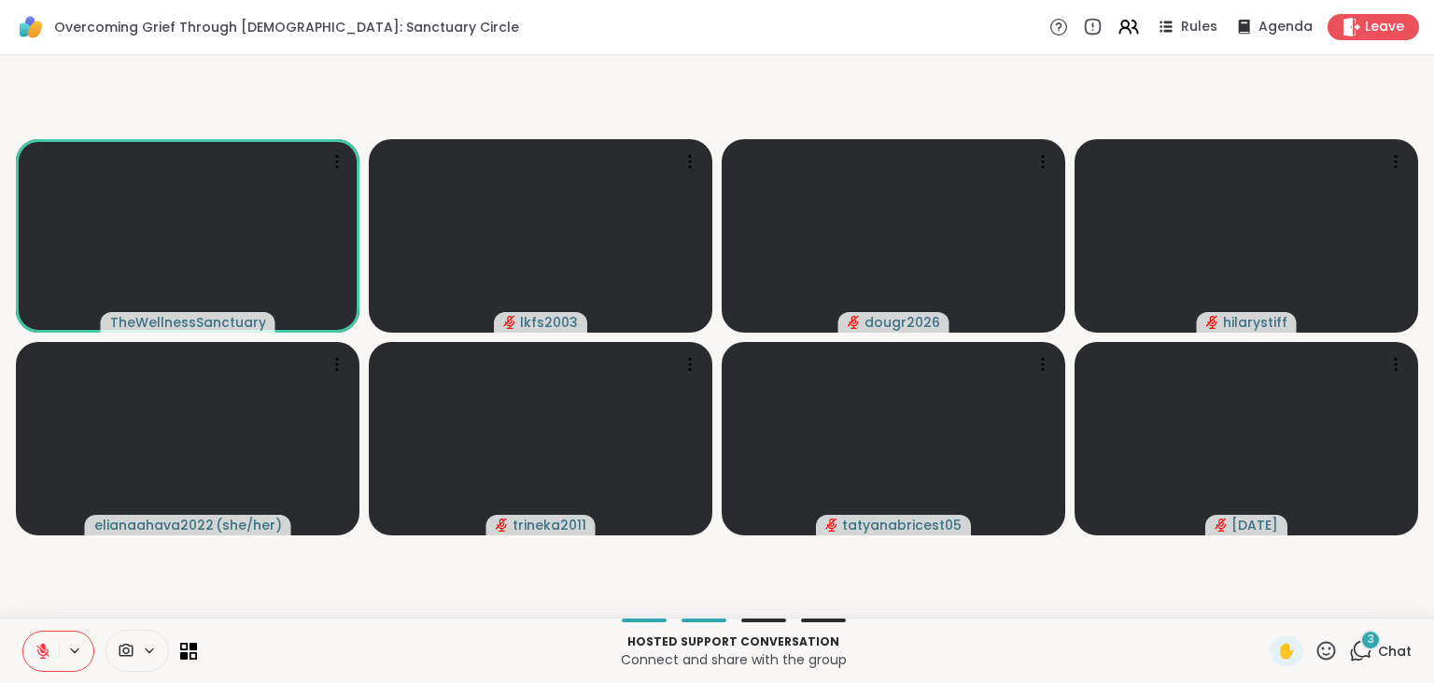
click at [1331, 641] on icon at bounding box center [1326, 650] width 23 height 23
click at [1262, 593] on span "❤️" at bounding box center [1271, 601] width 19 height 22
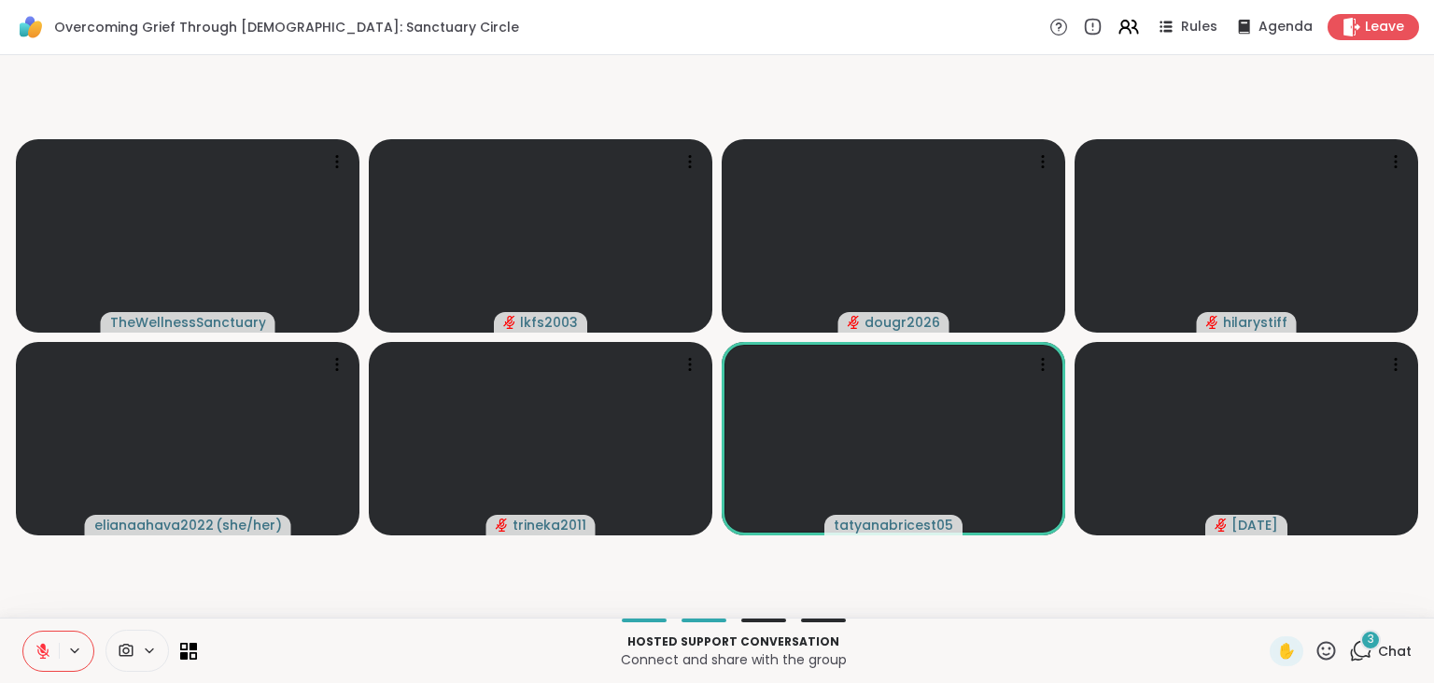
click at [46, 644] on icon at bounding box center [43, 650] width 17 height 17
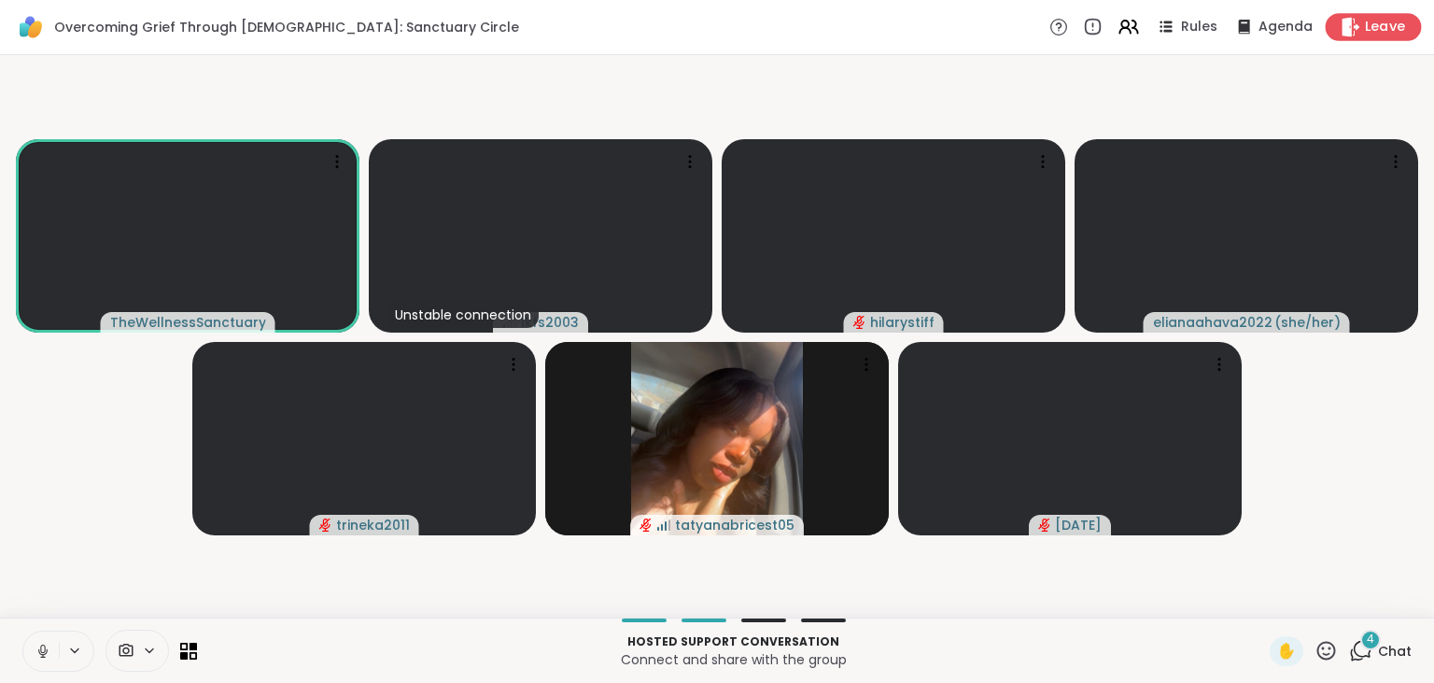
click at [1357, 32] on icon at bounding box center [1351, 27] width 20 height 20
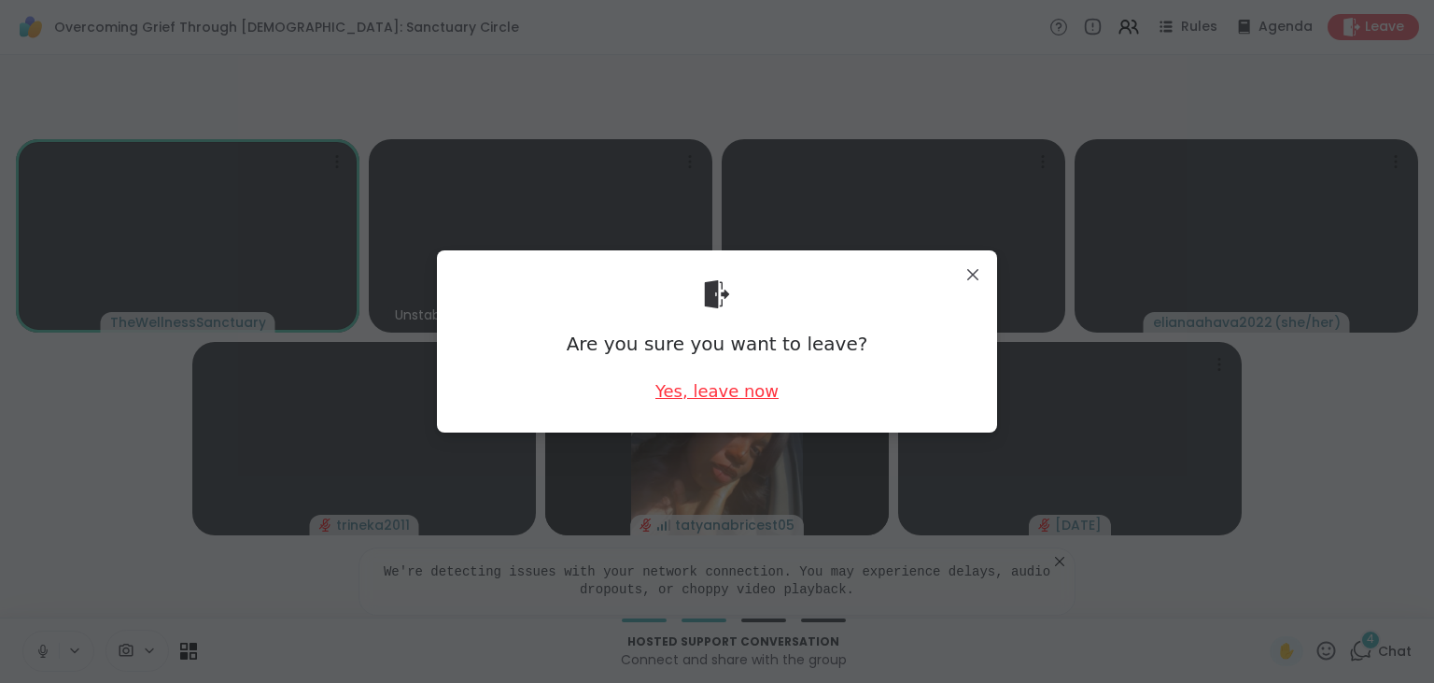
click at [713, 397] on div "Yes, leave now" at bounding box center [716, 390] width 123 height 23
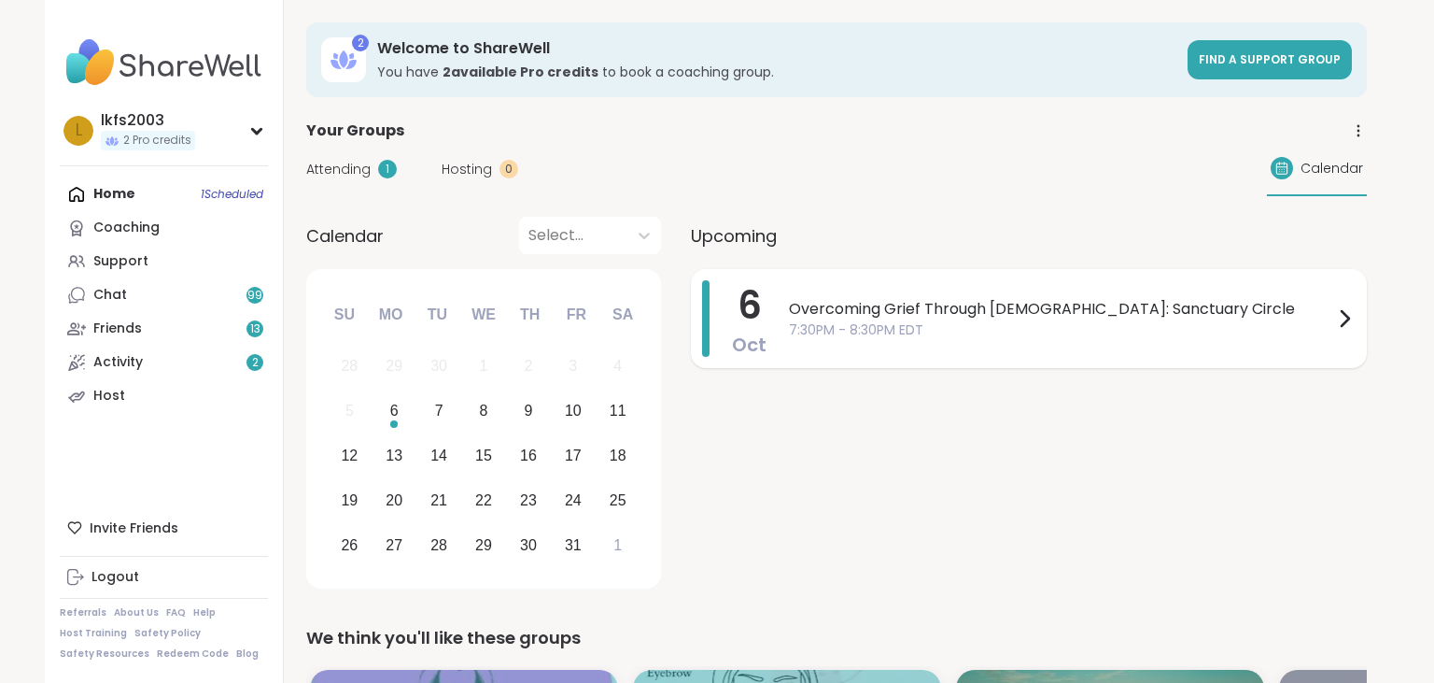
click at [880, 313] on span "Overcoming Grief Through [DEMOGRAPHIC_DATA]: Sanctuary Circle" at bounding box center [1061, 309] width 544 height 22
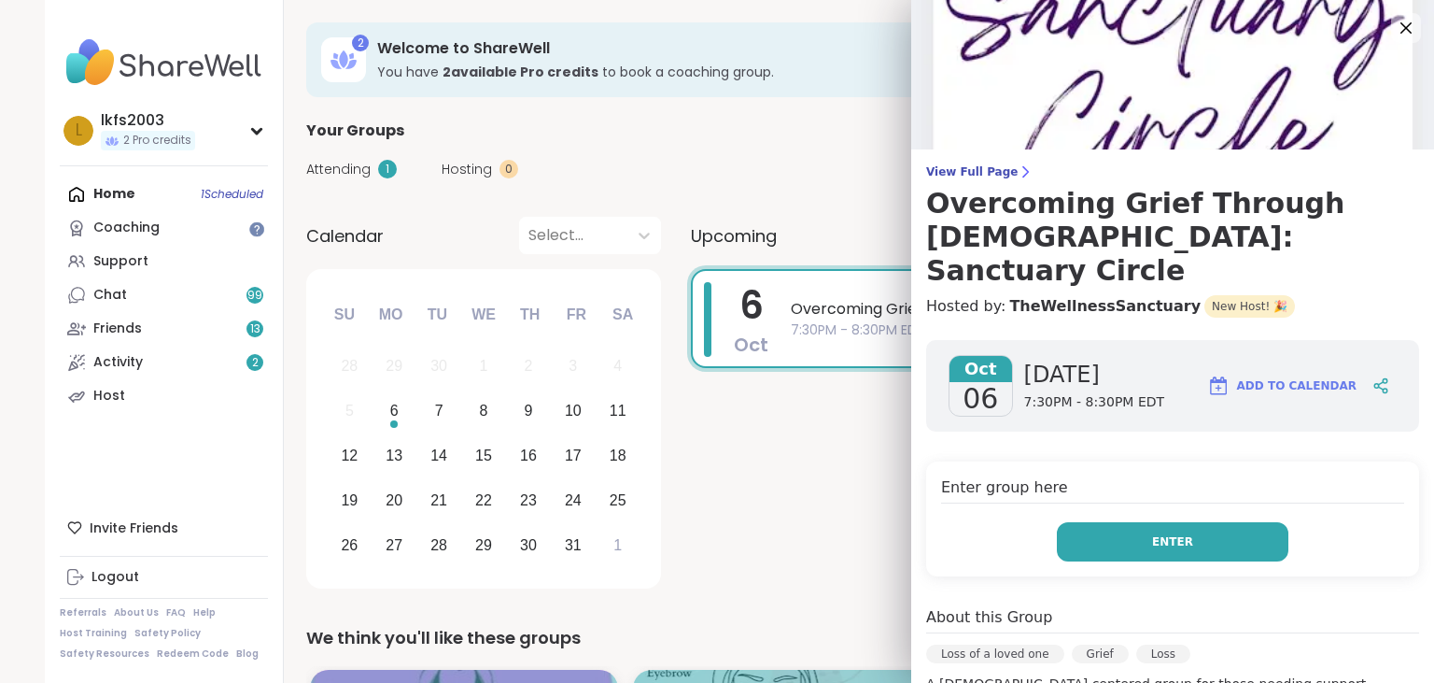
click at [1079, 522] on button "Enter" at bounding box center [1173, 541] width 232 height 39
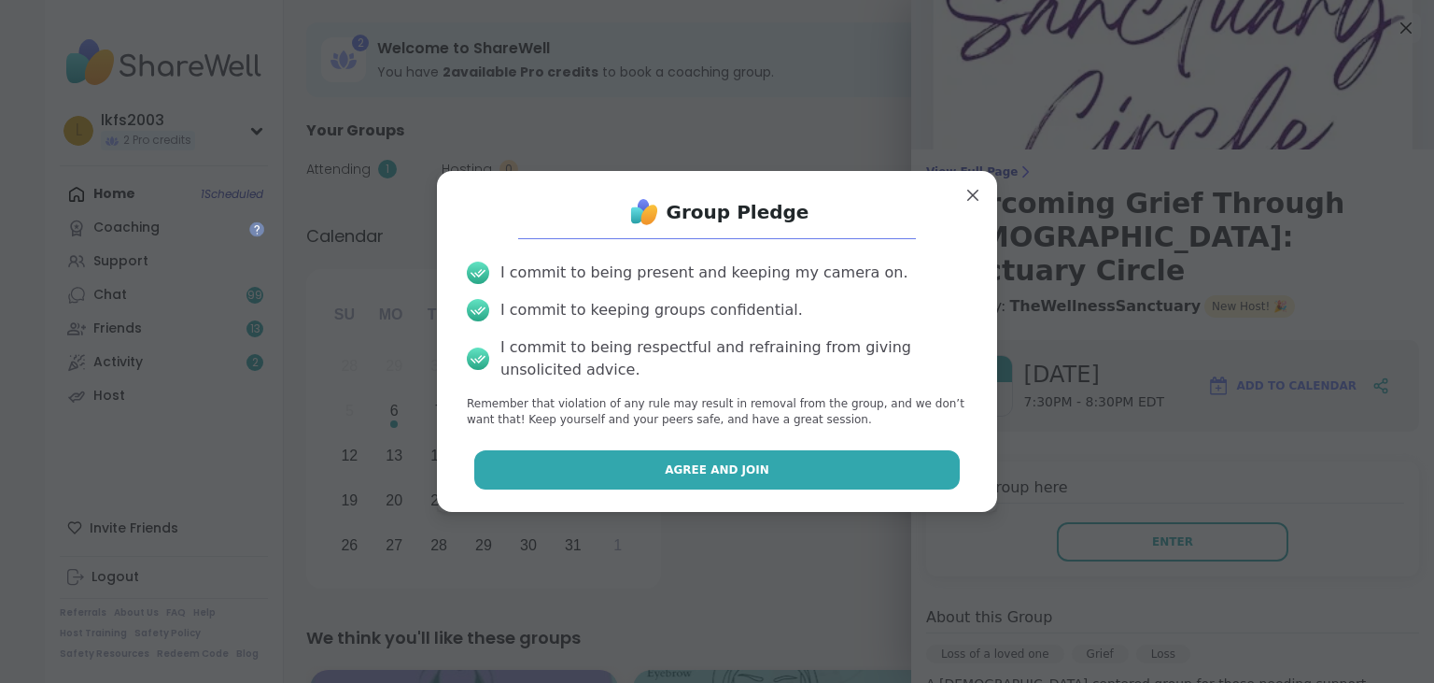
click at [939, 476] on button "Agree and Join" at bounding box center [717, 469] width 486 height 39
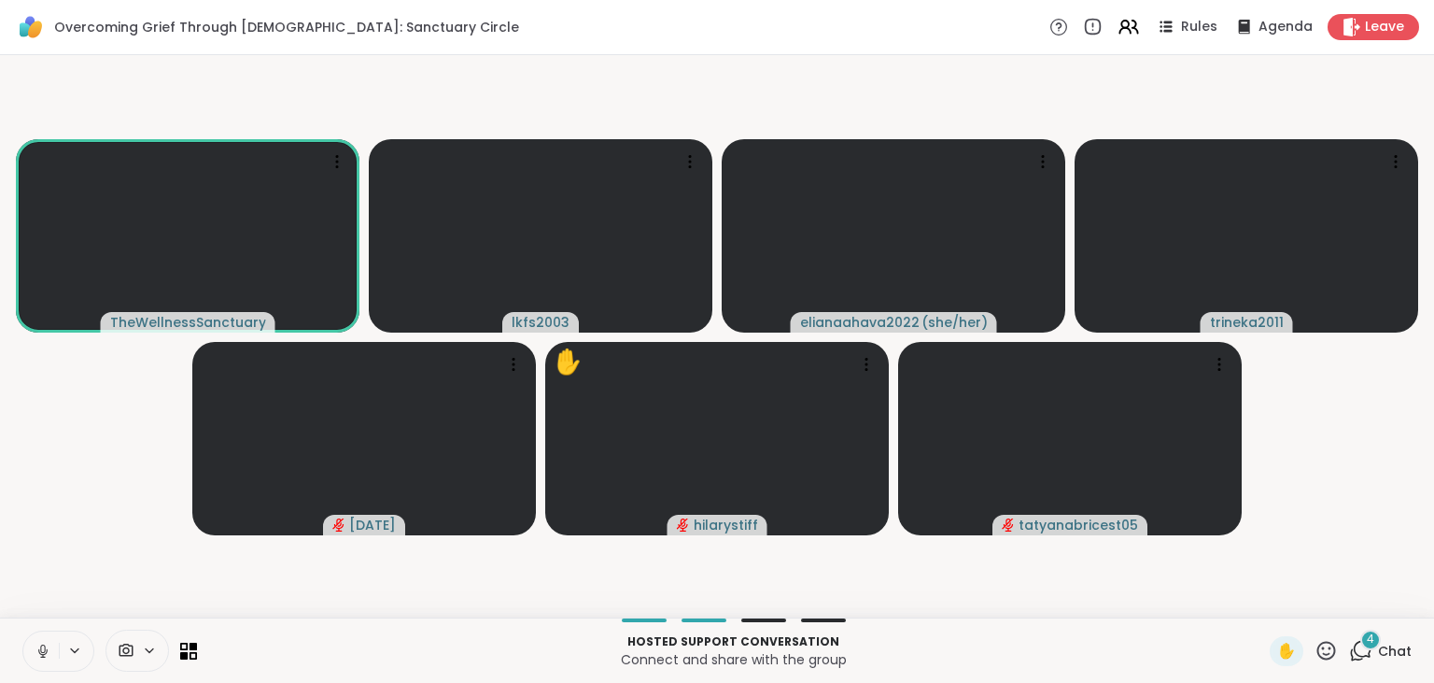
click at [1321, 641] on icon at bounding box center [1326, 650] width 23 height 23
click at [1312, 601] on span "👍" at bounding box center [1312, 601] width 19 height 22
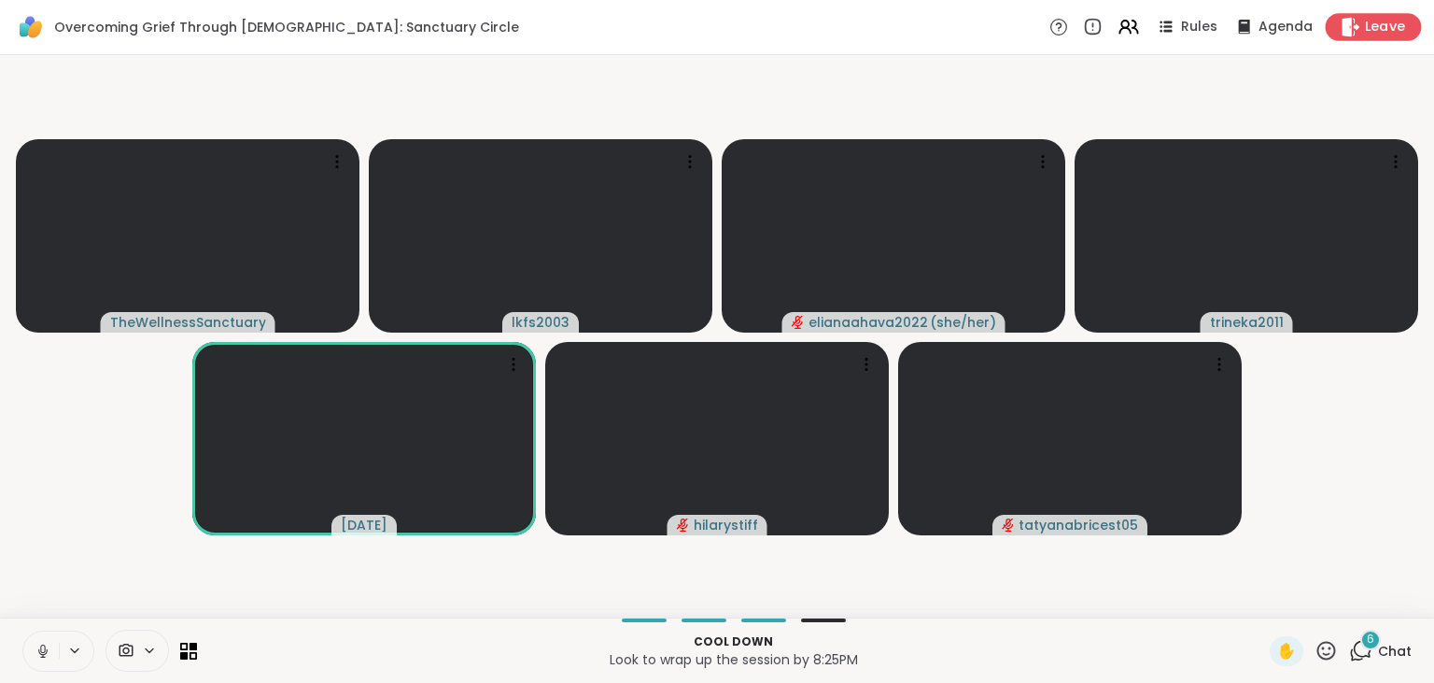
click at [1377, 28] on span "Leave" at bounding box center [1385, 28] width 41 height 20
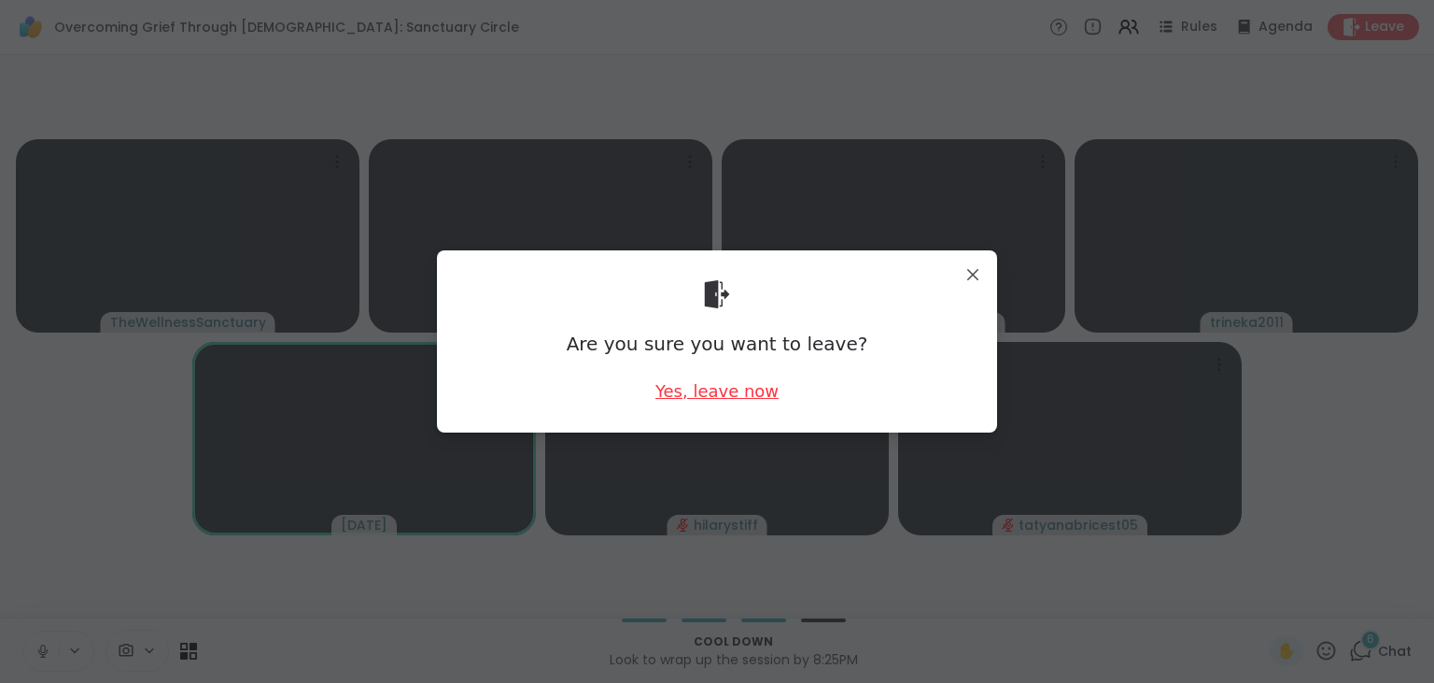
click at [741, 396] on div "Yes, leave now" at bounding box center [716, 390] width 123 height 23
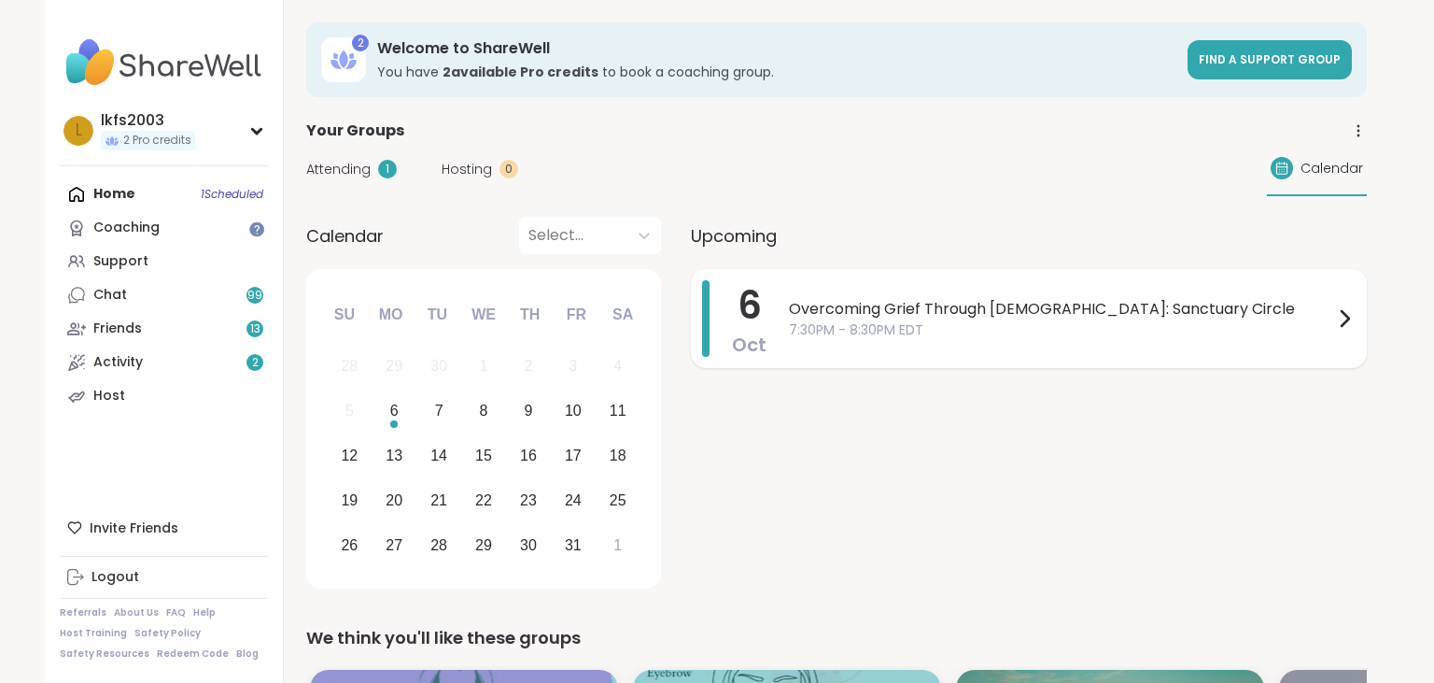
click at [751, 303] on span "6" at bounding box center [750, 305] width 24 height 52
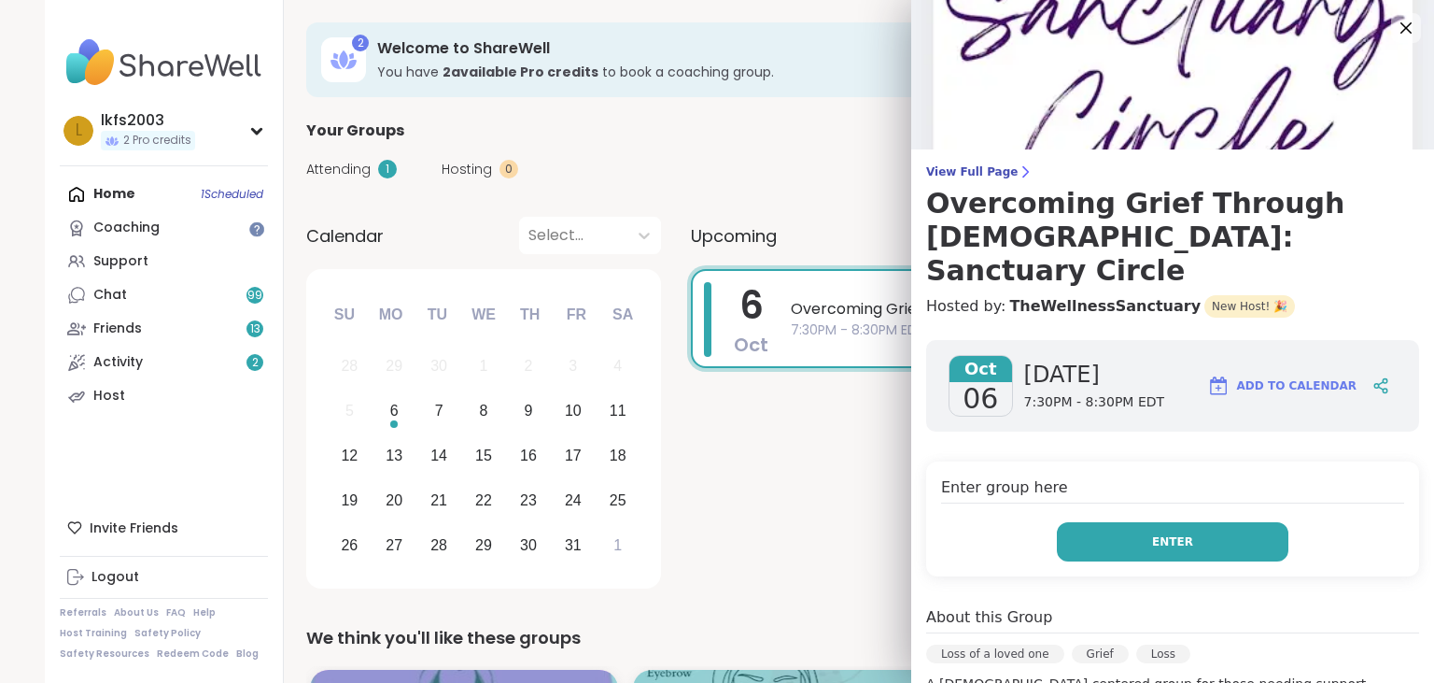
click at [1184, 533] on span "Enter" at bounding box center [1172, 541] width 41 height 17
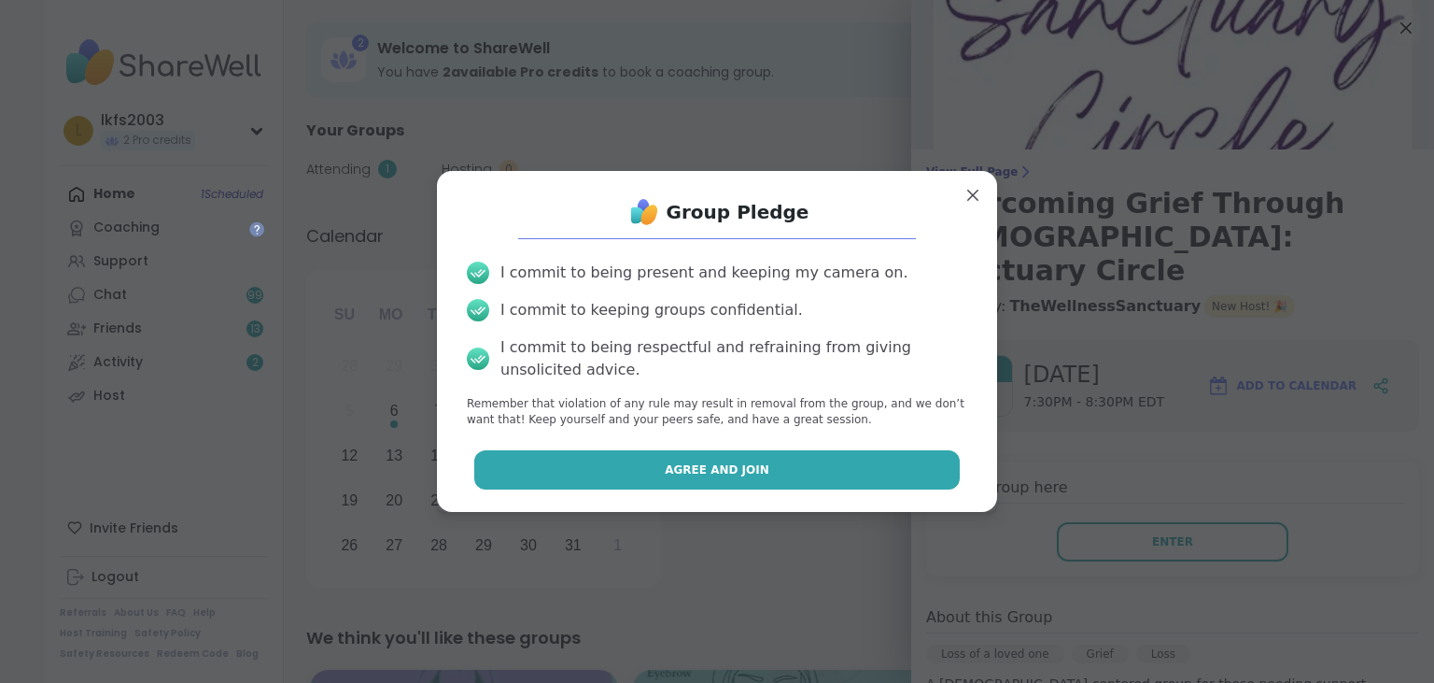
click at [883, 475] on button "Agree and Join" at bounding box center [717, 469] width 486 height 39
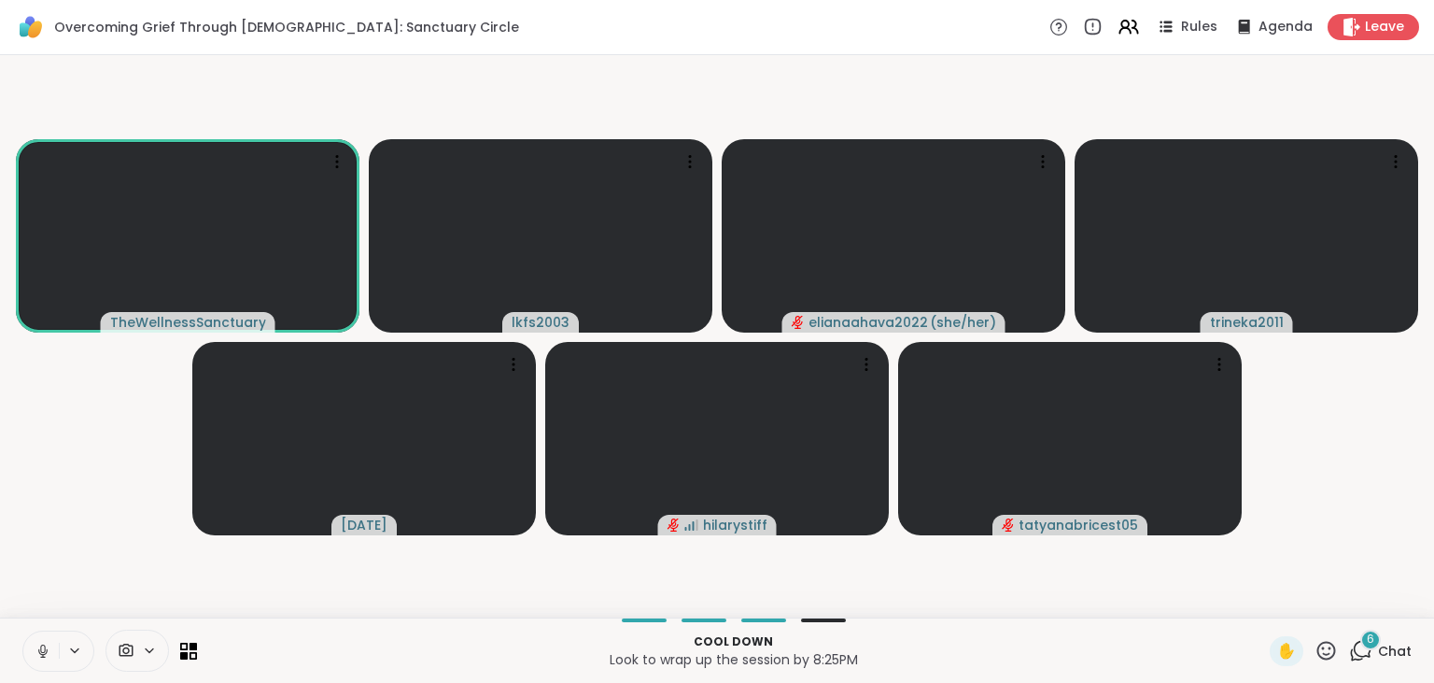
click at [1328, 645] on icon at bounding box center [1326, 650] width 23 height 23
click at [1269, 604] on span "❤️" at bounding box center [1271, 601] width 19 height 22
